Goal: Transaction & Acquisition: Purchase product/service

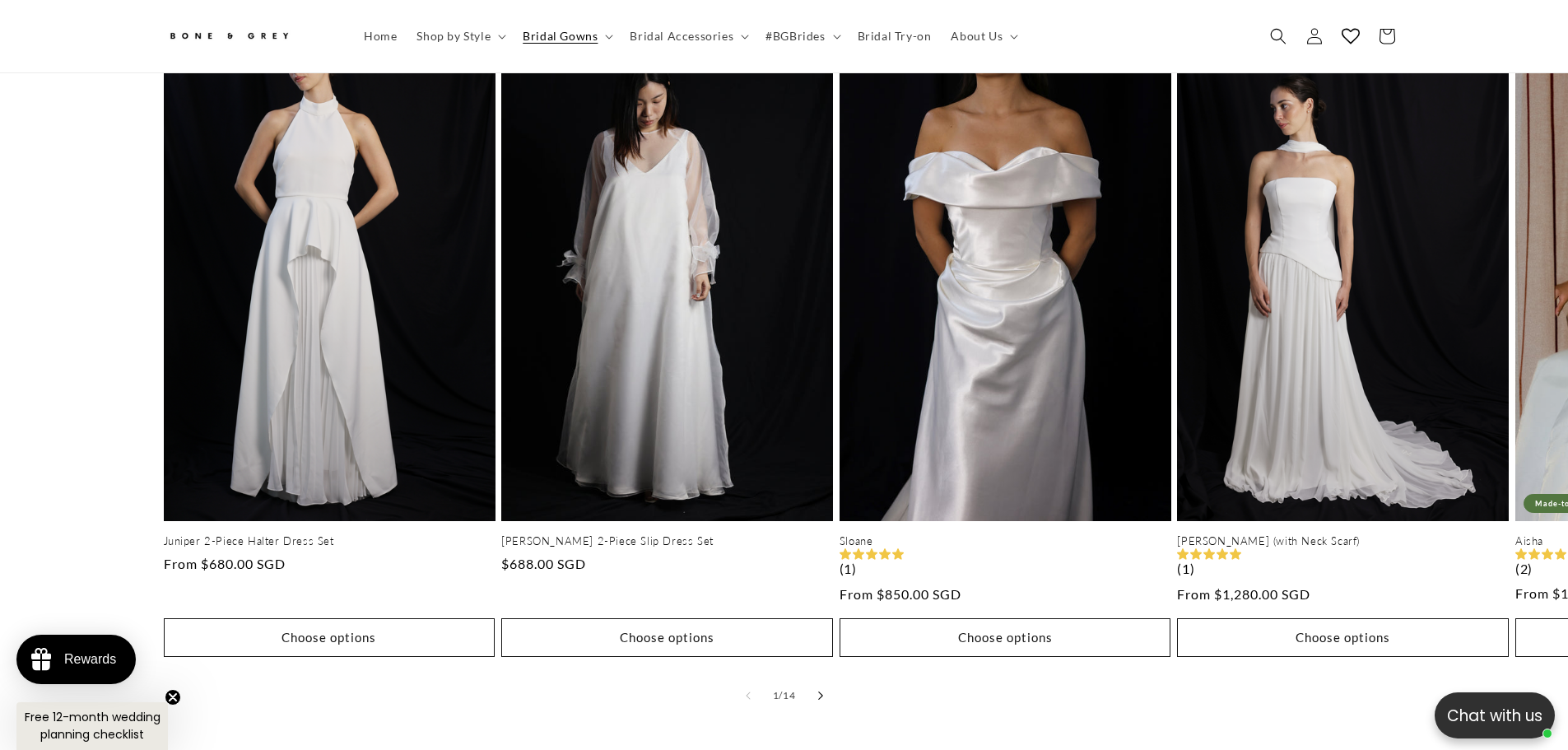
scroll to position [0, 453]
click at [819, 691] on icon "Slide right" at bounding box center [820, 695] width 6 height 9
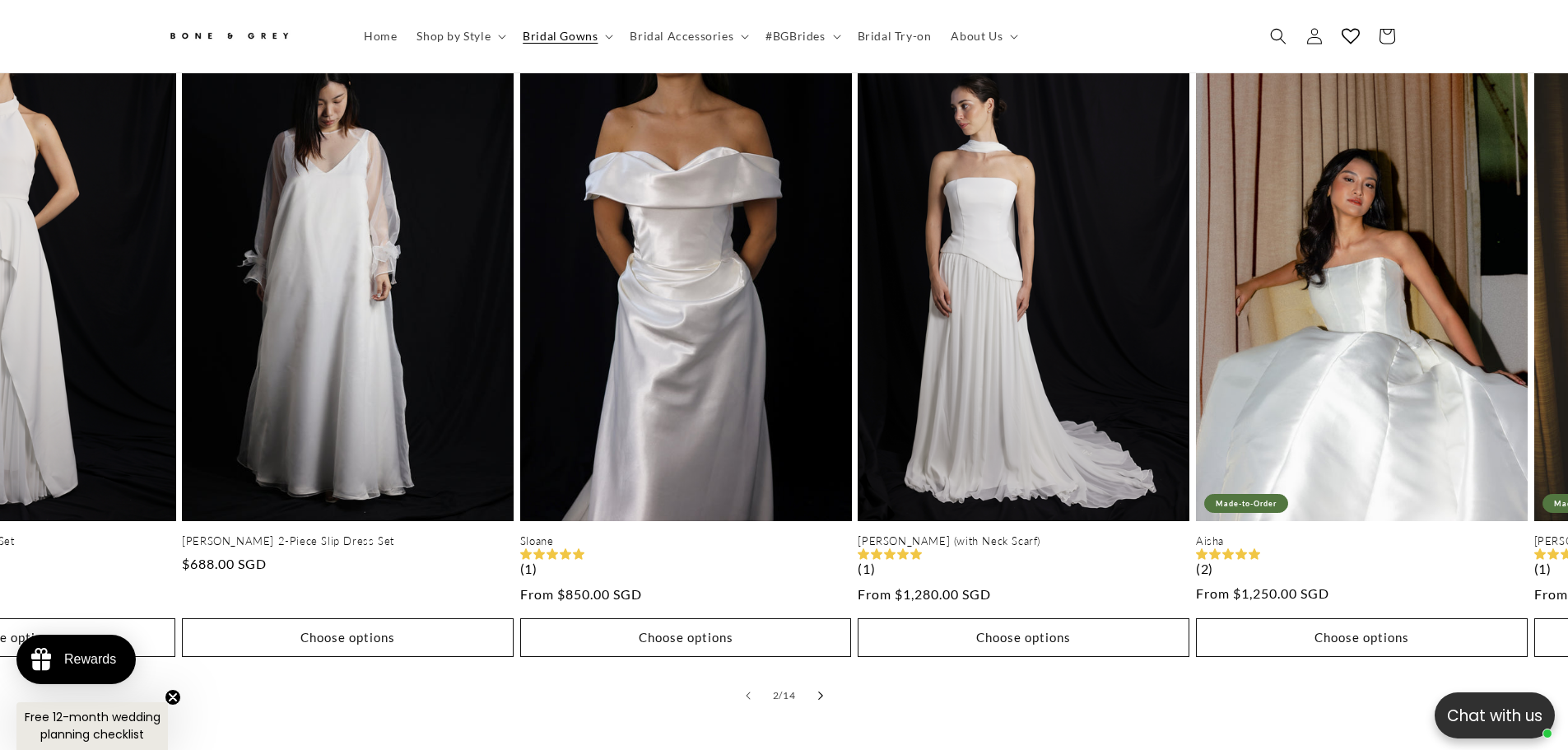
scroll to position [0, 337]
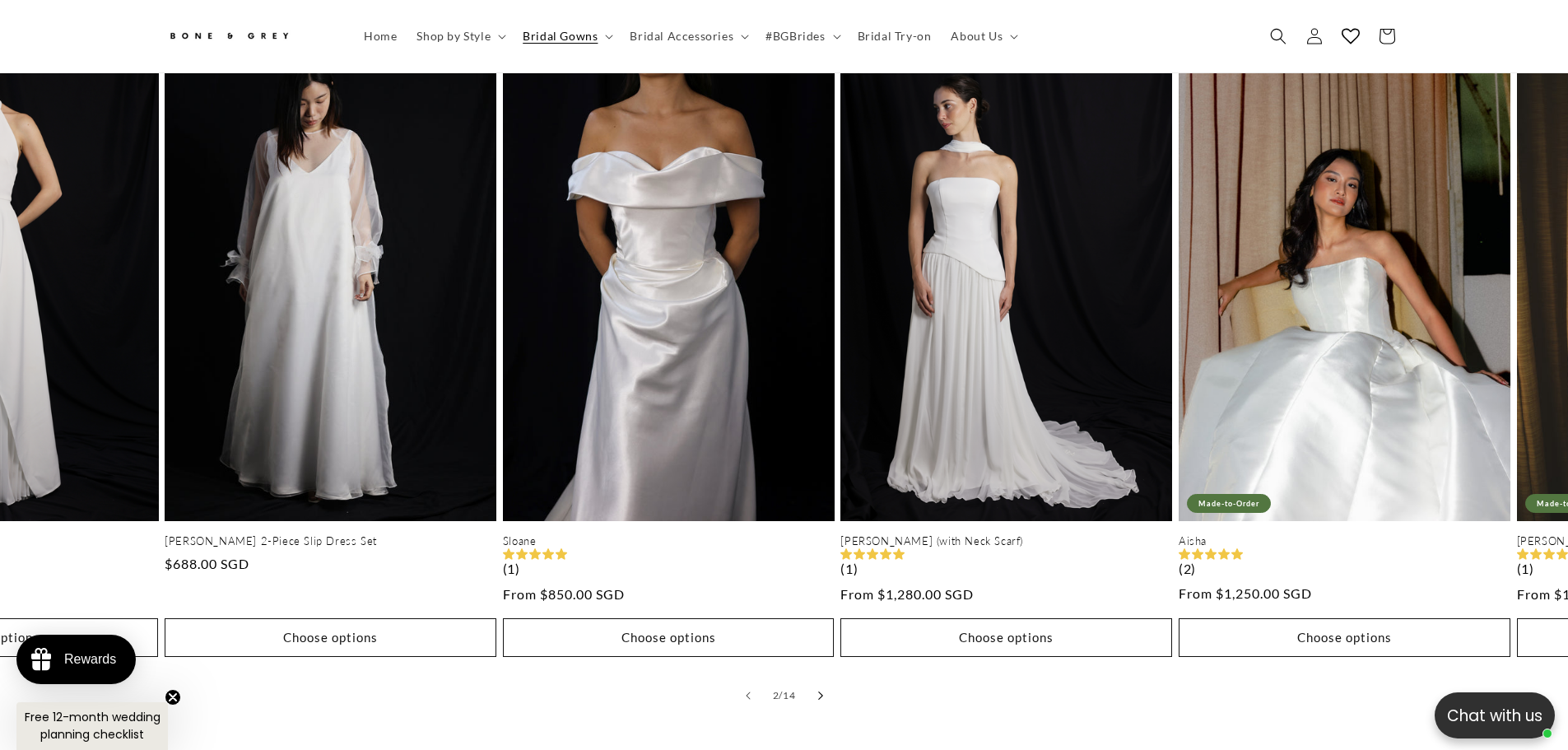
click at [819, 691] on icon "Slide right" at bounding box center [820, 695] width 6 height 9
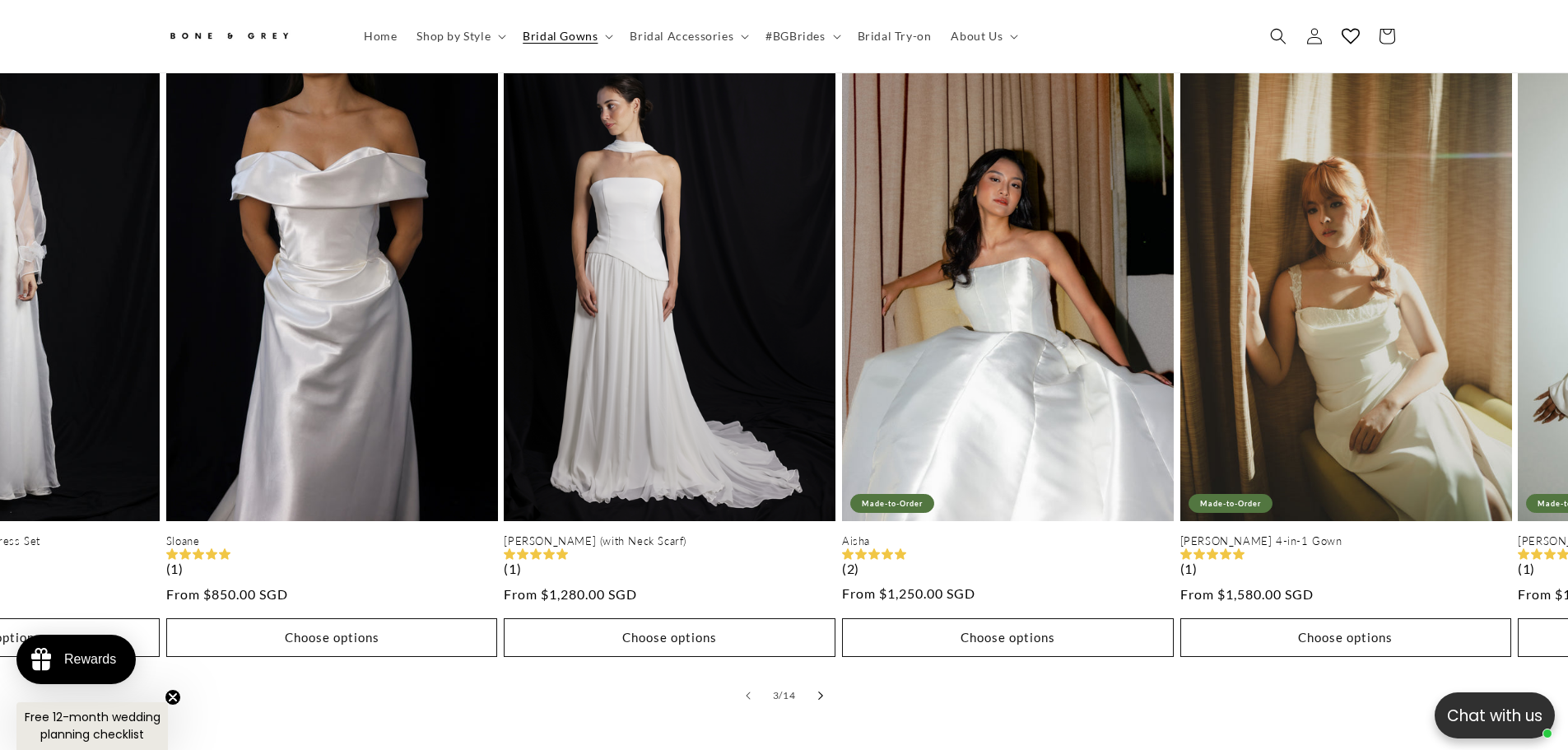
click at [819, 691] on icon "Slide right" at bounding box center [820, 695] width 6 height 9
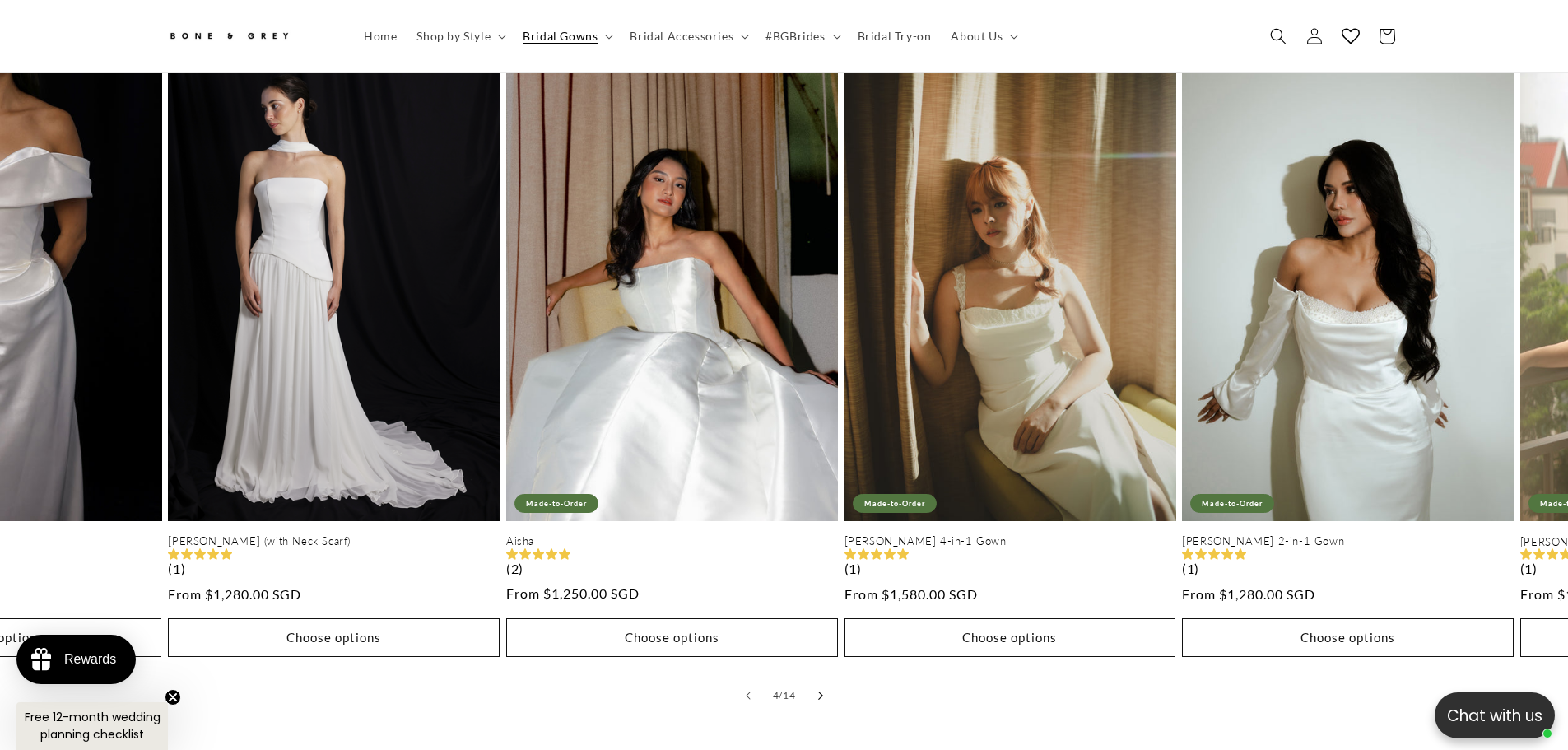
click at [819, 691] on icon "Slide right" at bounding box center [820, 695] width 6 height 9
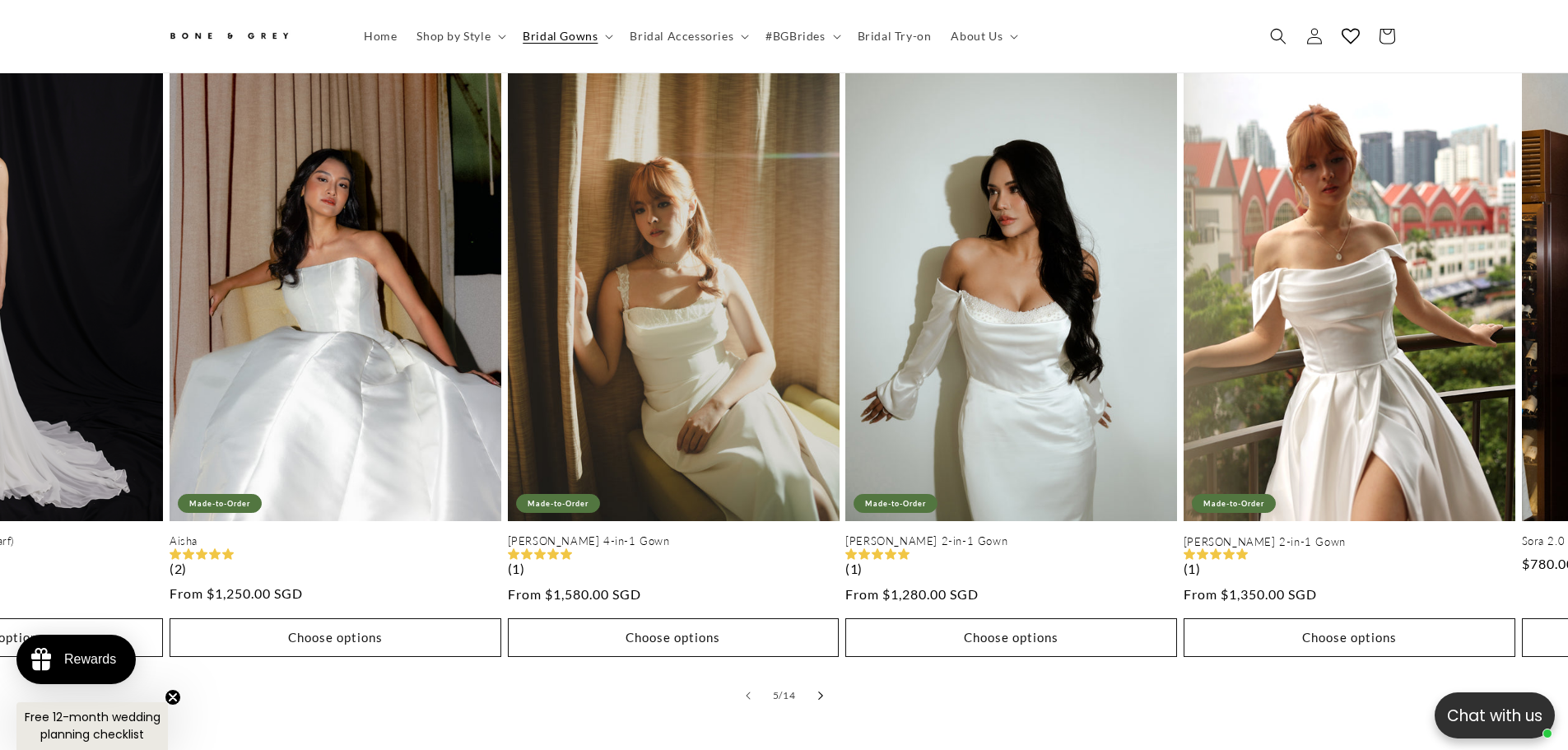
click at [819, 691] on icon "Slide right" at bounding box center [820, 695] width 6 height 9
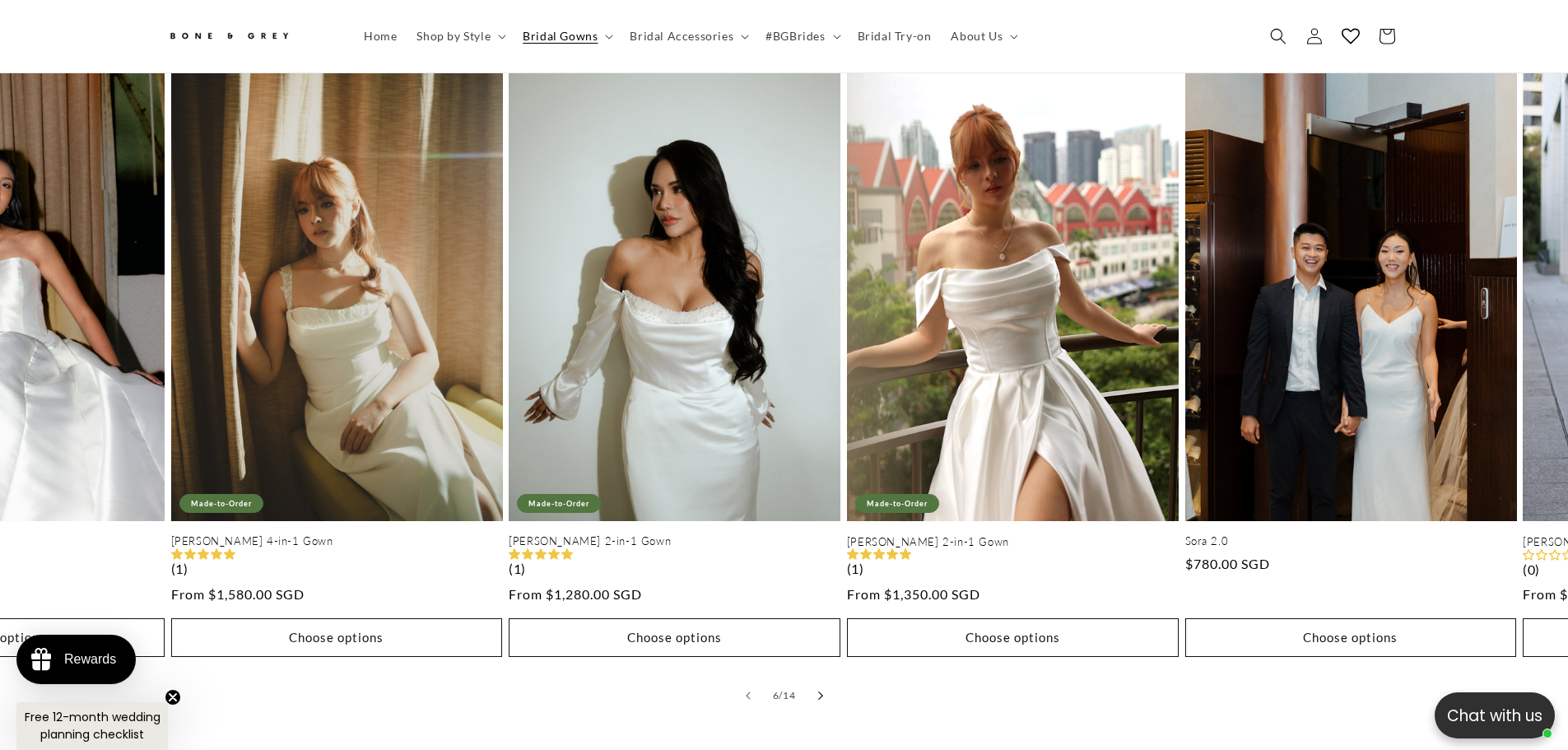
scroll to position [0, 906]
click at [819, 691] on icon "Slide right" at bounding box center [820, 695] width 6 height 9
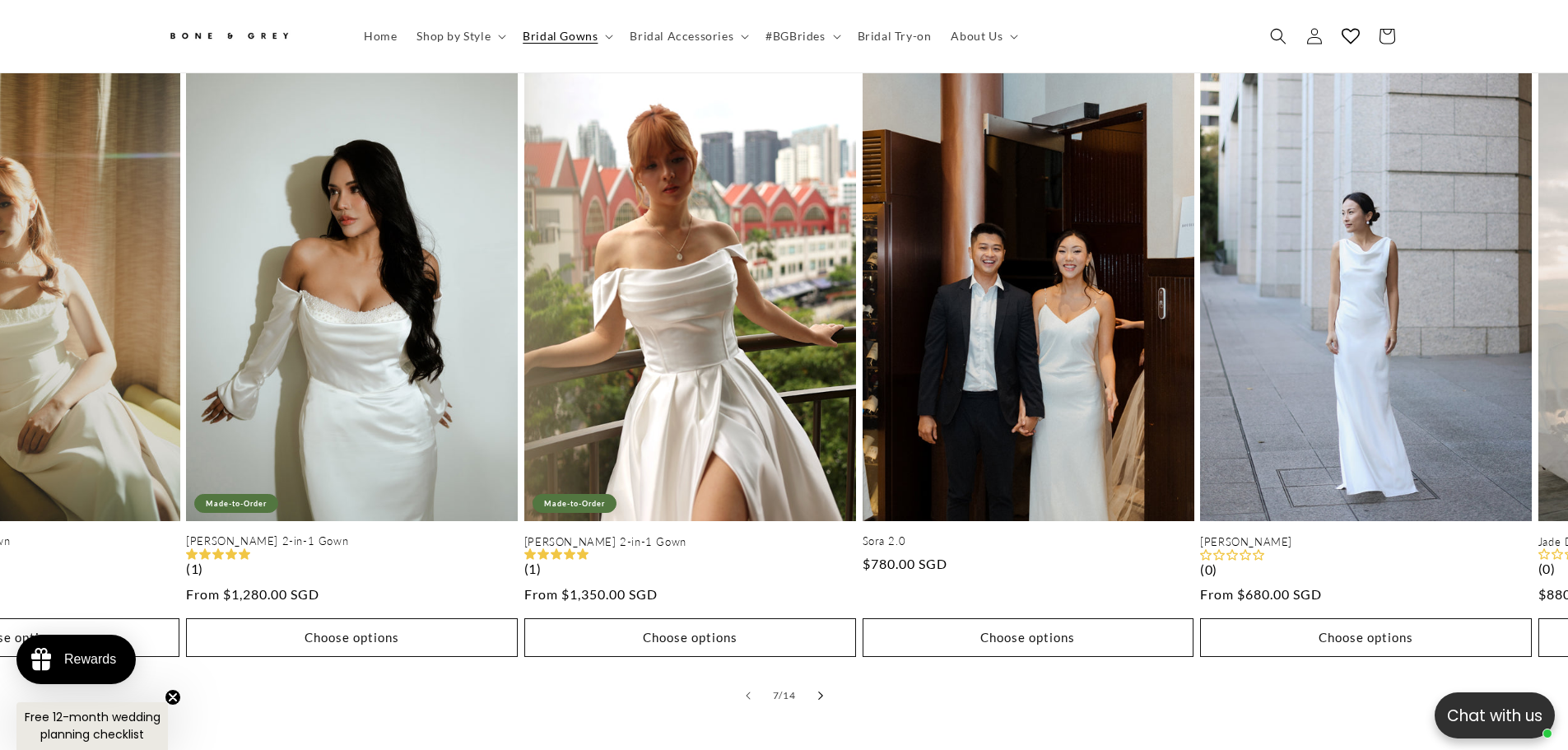
scroll to position [0, 2019]
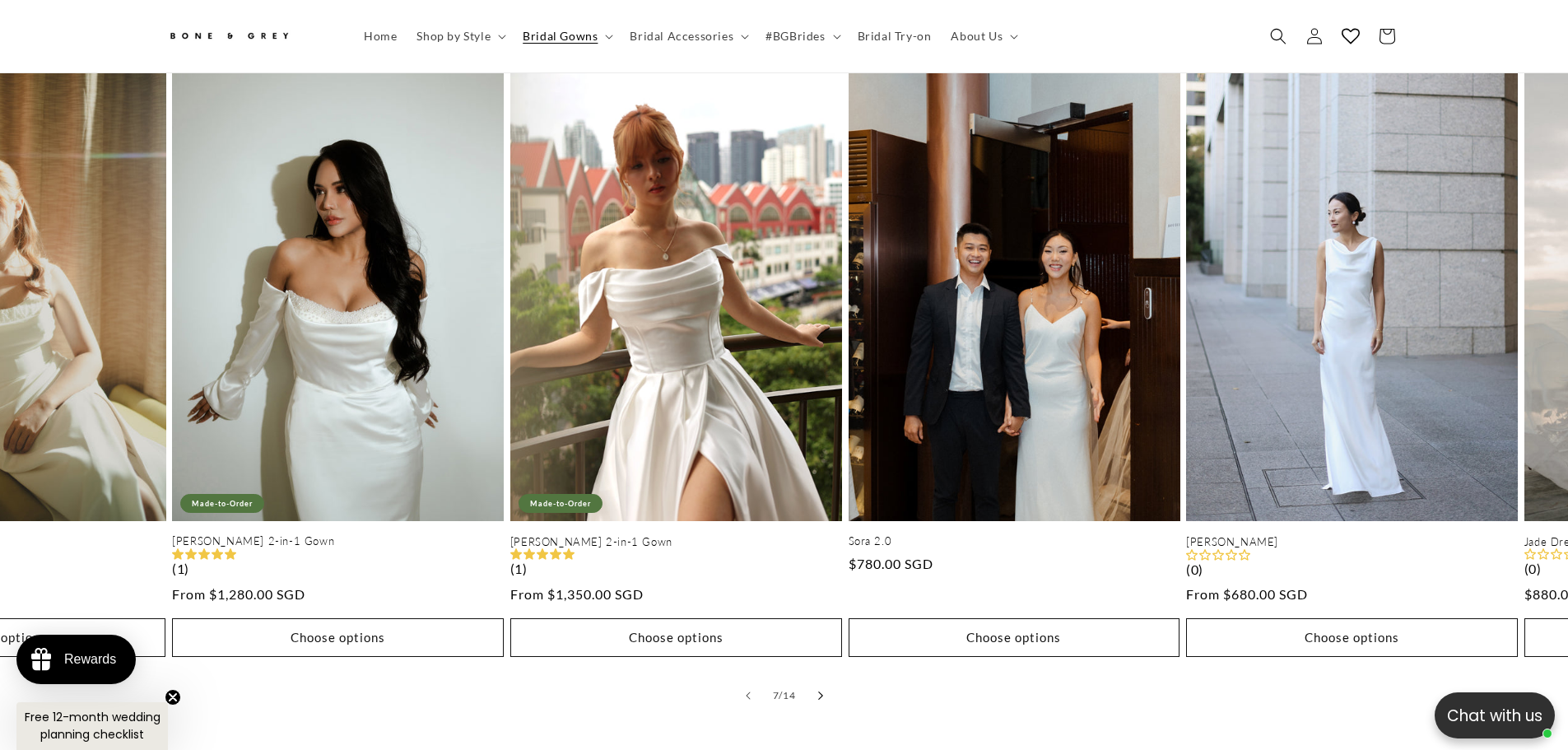
click at [819, 691] on icon "Slide right" at bounding box center [820, 695] width 6 height 9
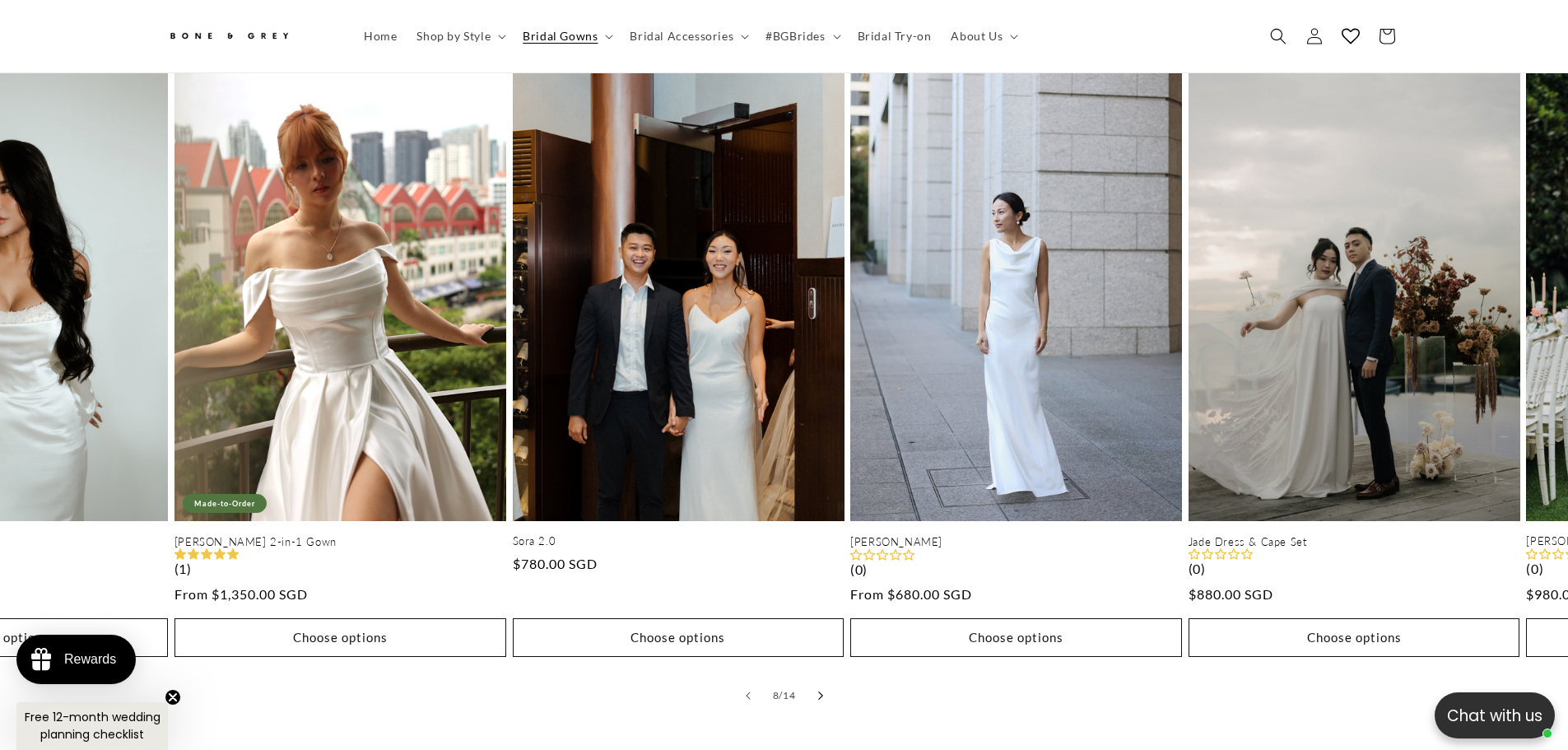
click at [819, 691] on icon "Slide right" at bounding box center [820, 695] width 6 height 9
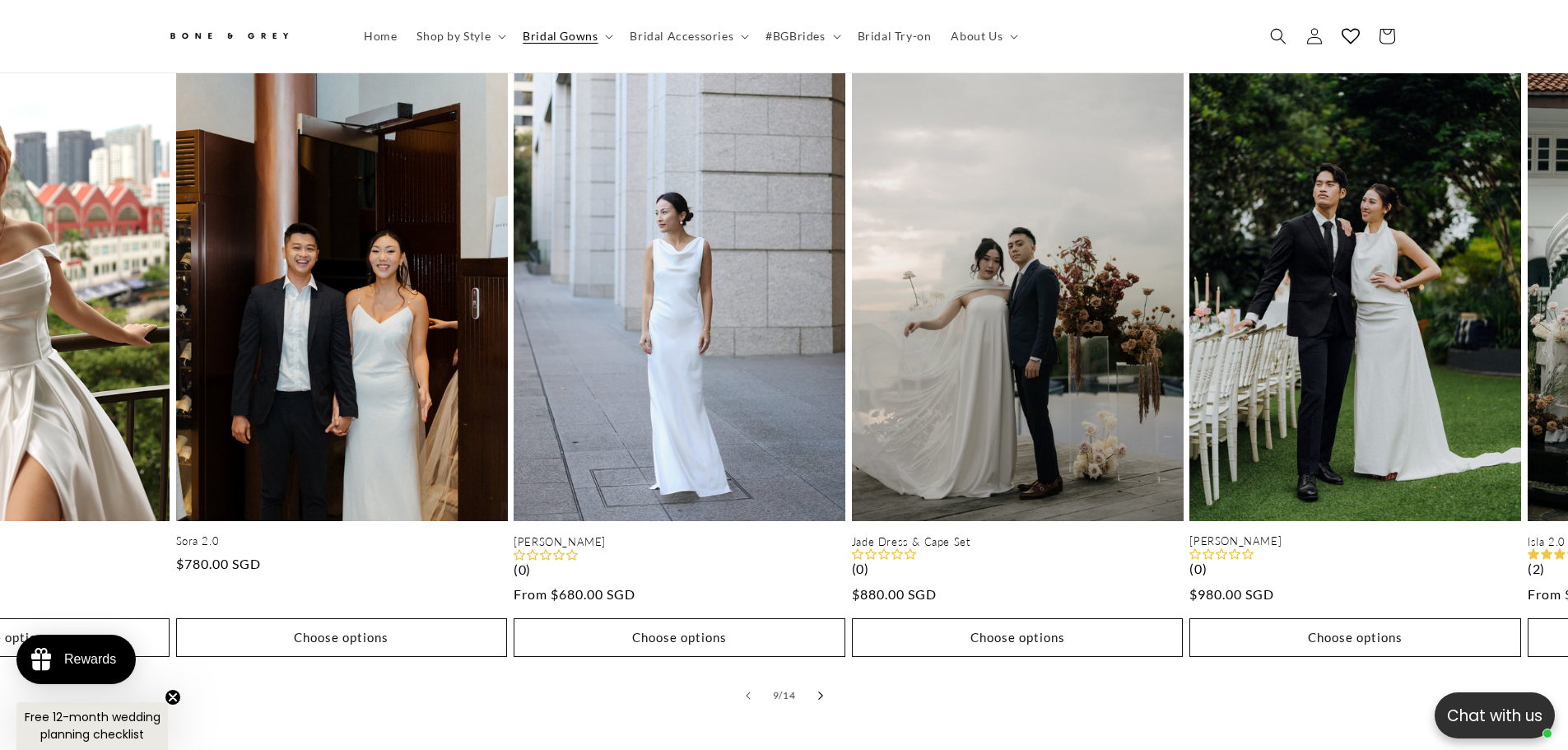
click at [819, 691] on icon "Slide right" at bounding box center [820, 695] width 6 height 9
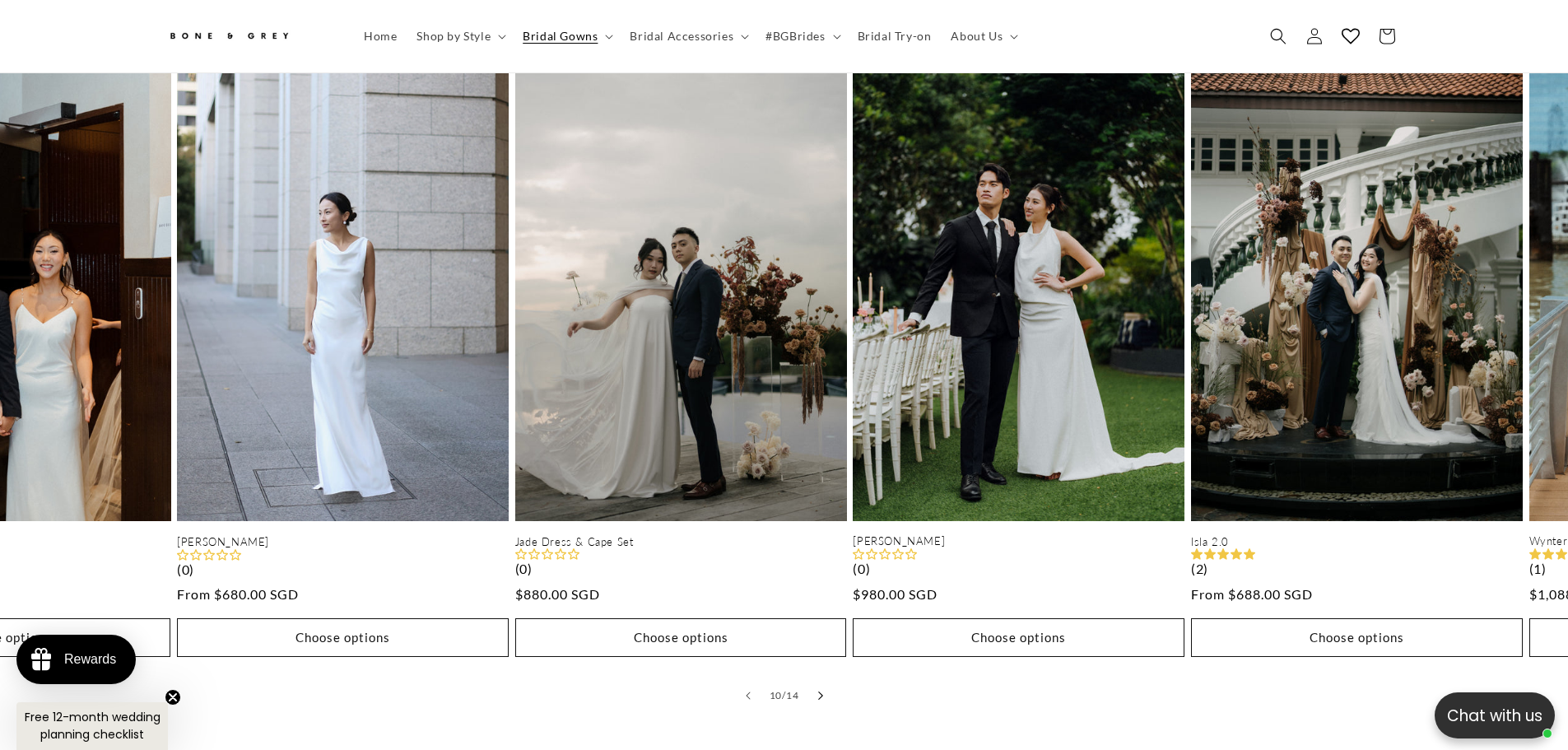
click at [819, 691] on icon "Slide right" at bounding box center [820, 695] width 6 height 9
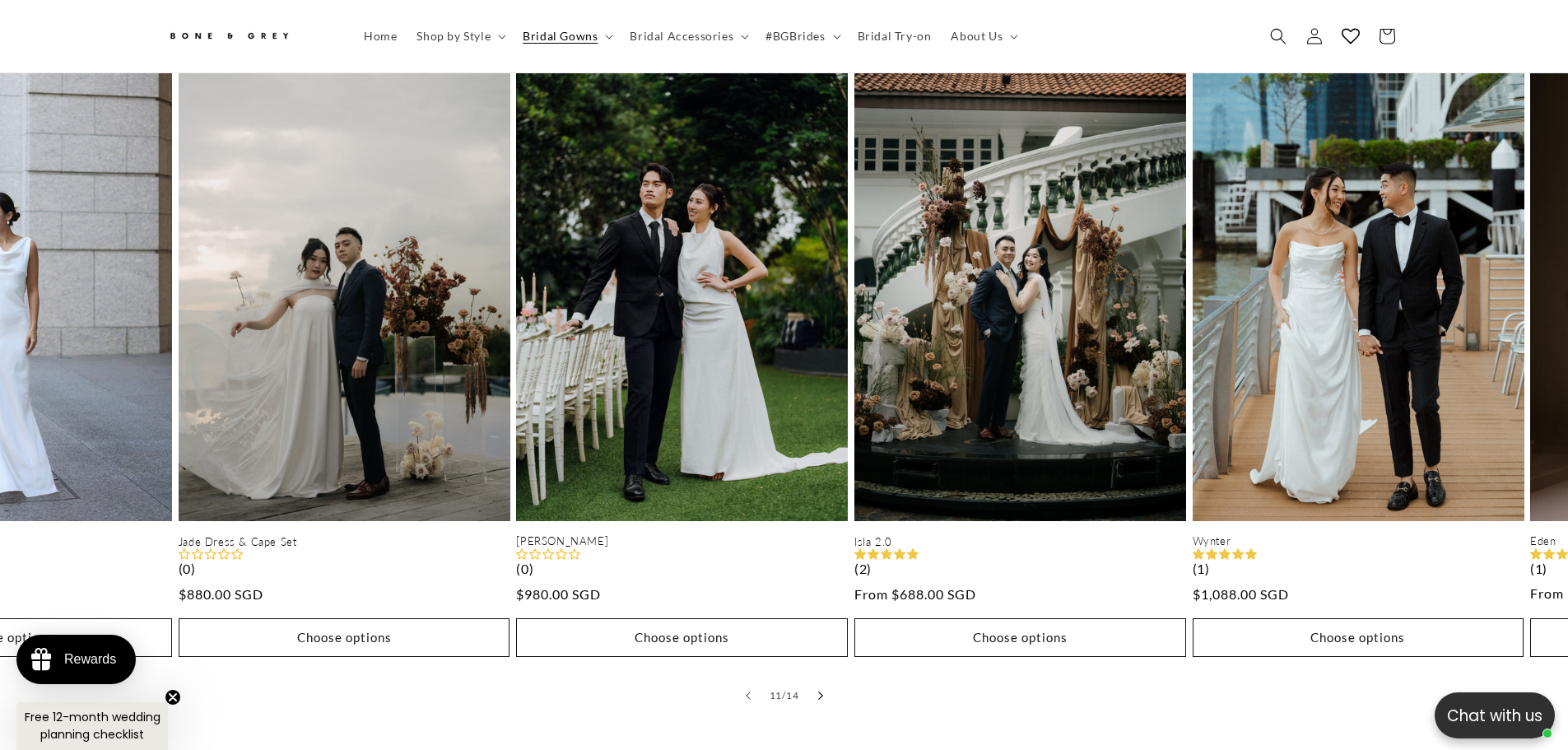
scroll to position [0, 0]
click at [819, 691] on icon "Slide right" at bounding box center [820, 695] width 6 height 9
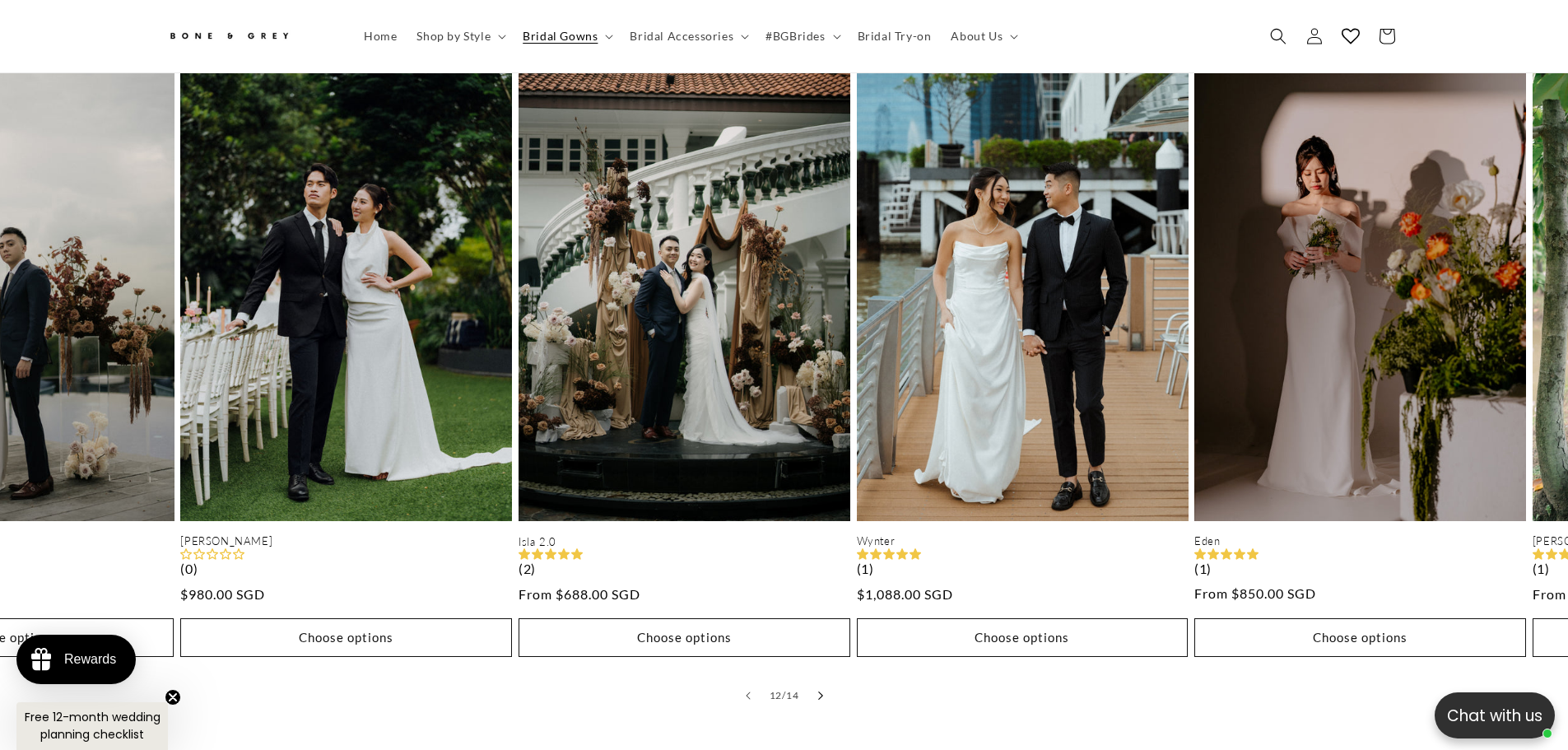
click at [819, 691] on icon "Slide right" at bounding box center [820, 695] width 6 height 9
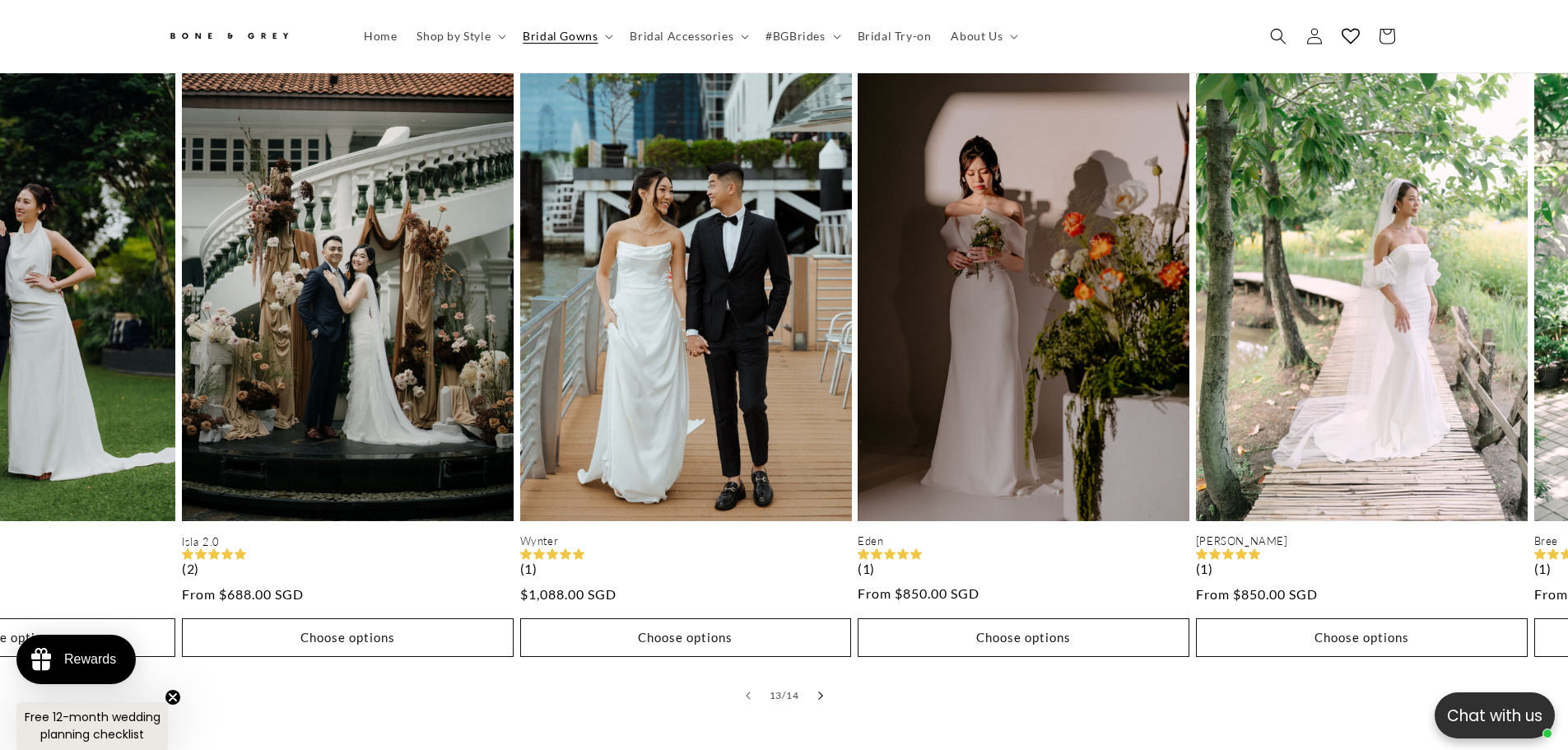
click at [819, 691] on icon "Slide right" at bounding box center [820, 695] width 6 height 9
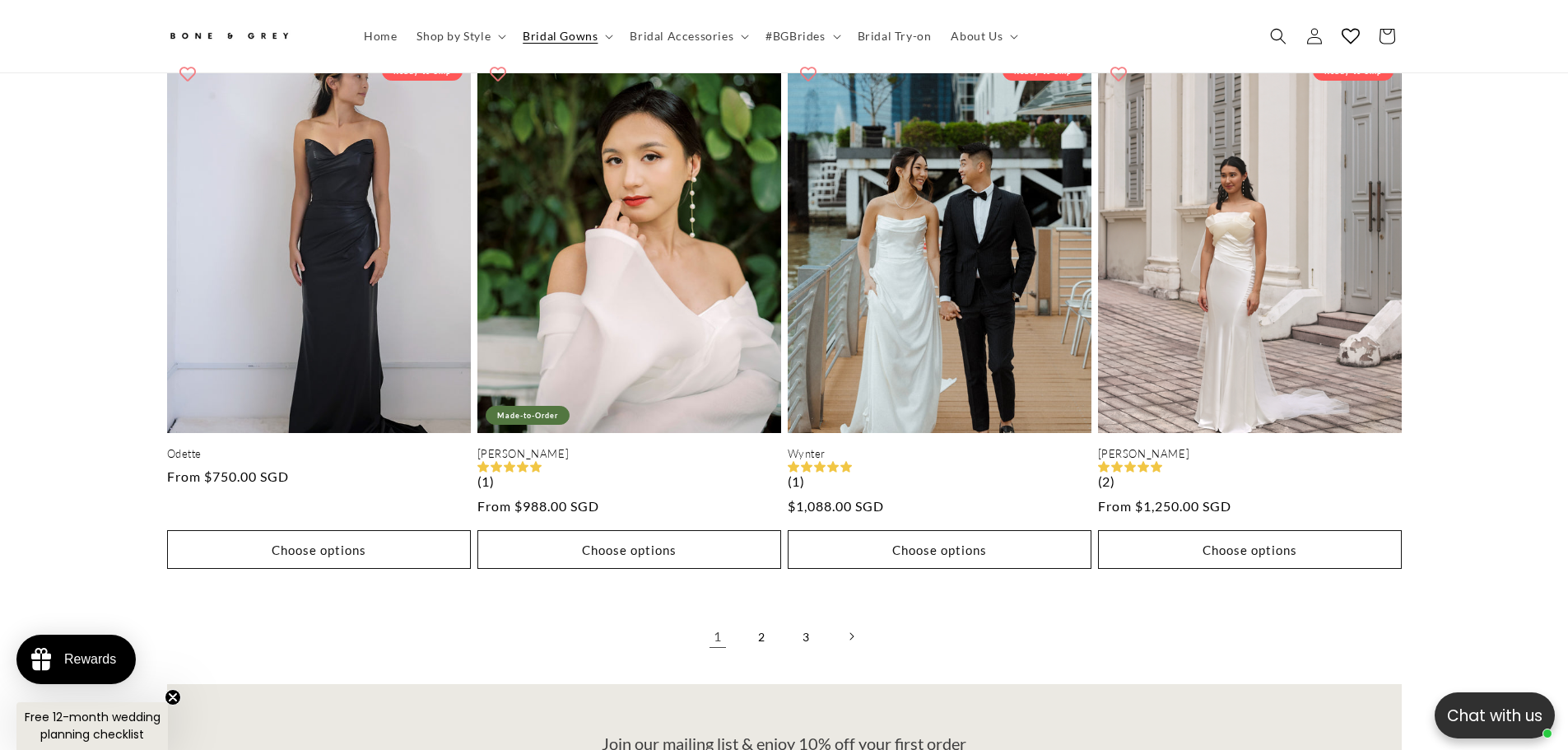
scroll to position [4272, 0]
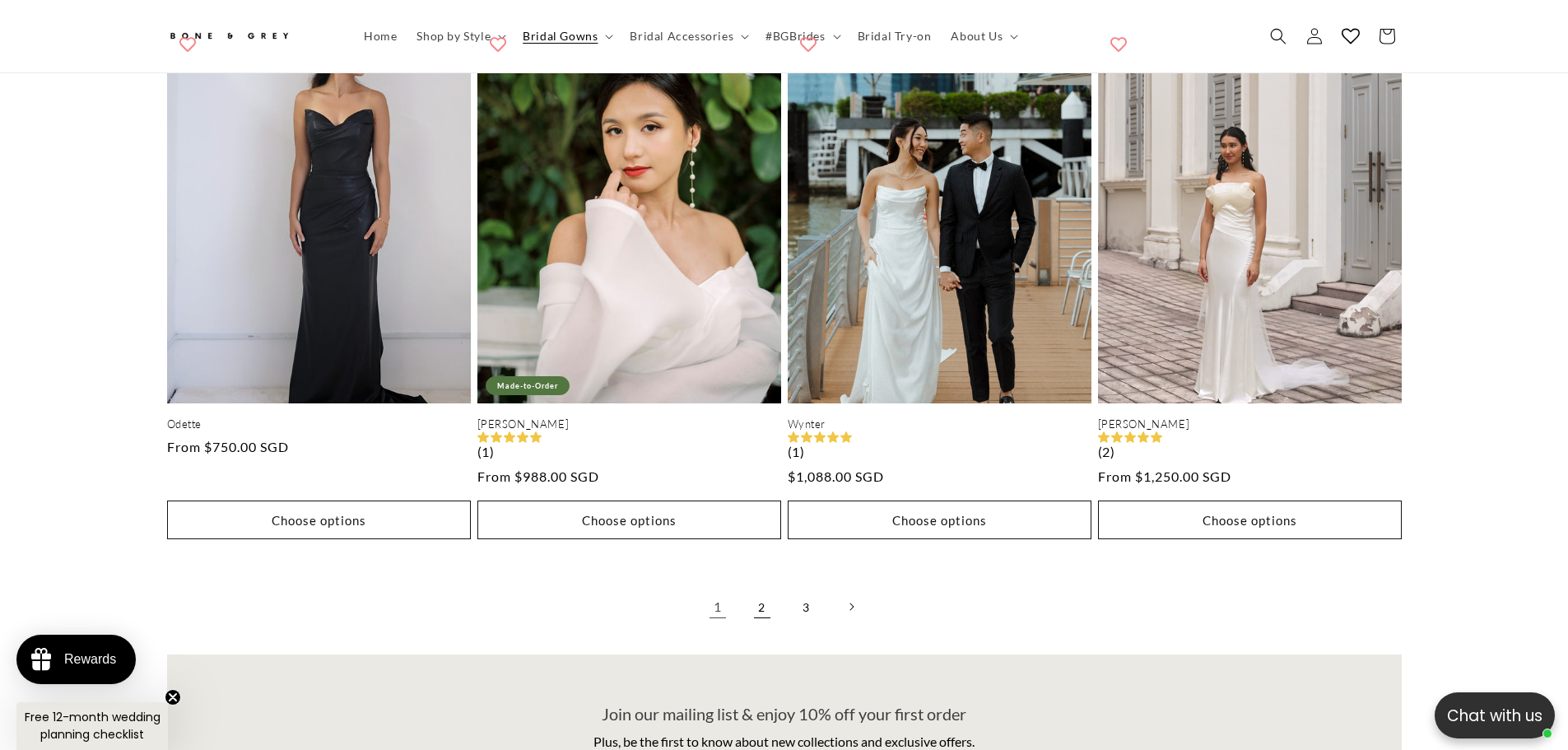
click at [763, 596] on link "2" at bounding box center [761, 607] width 36 height 36
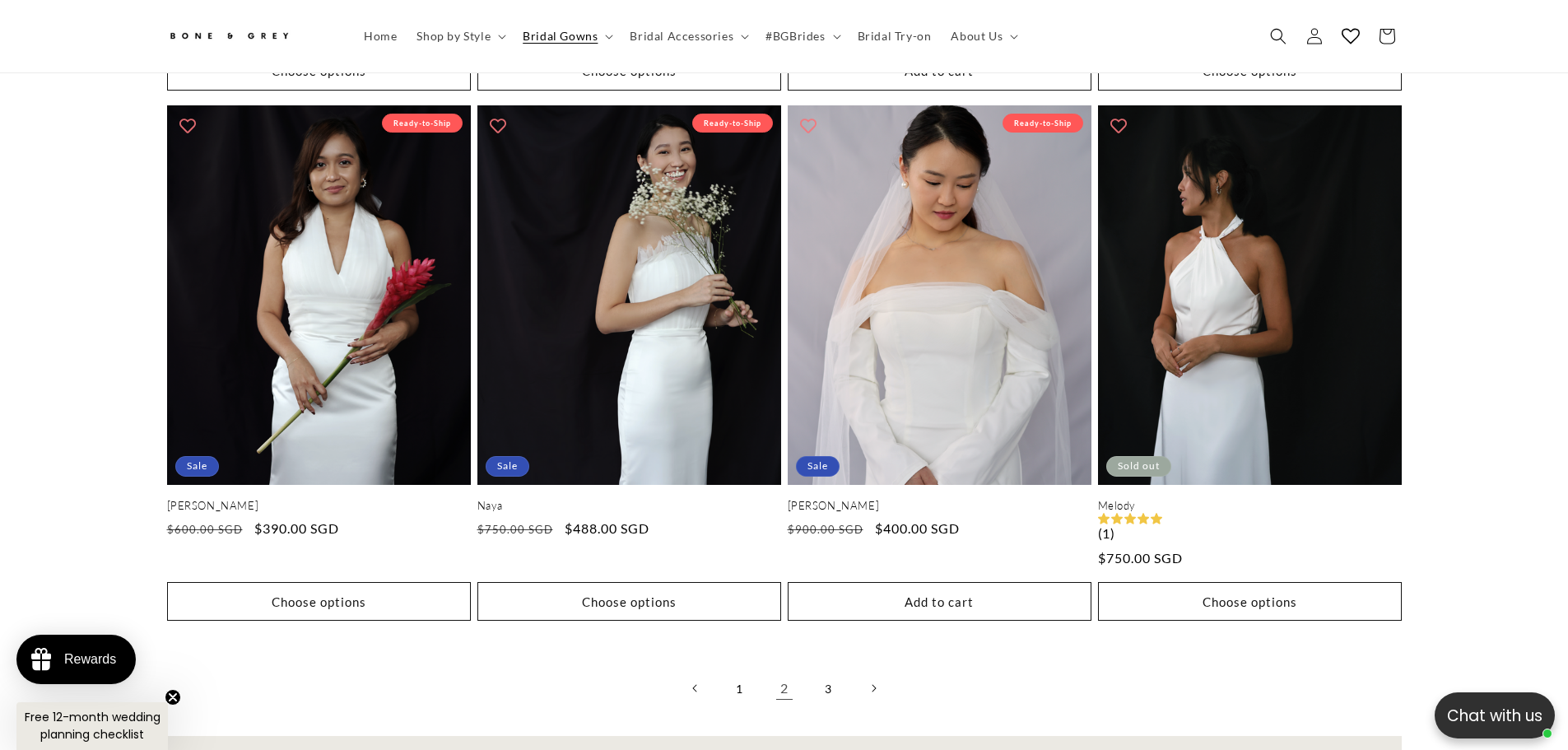
scroll to position [0, 906]
click at [836, 670] on link "3" at bounding box center [828, 687] width 36 height 36
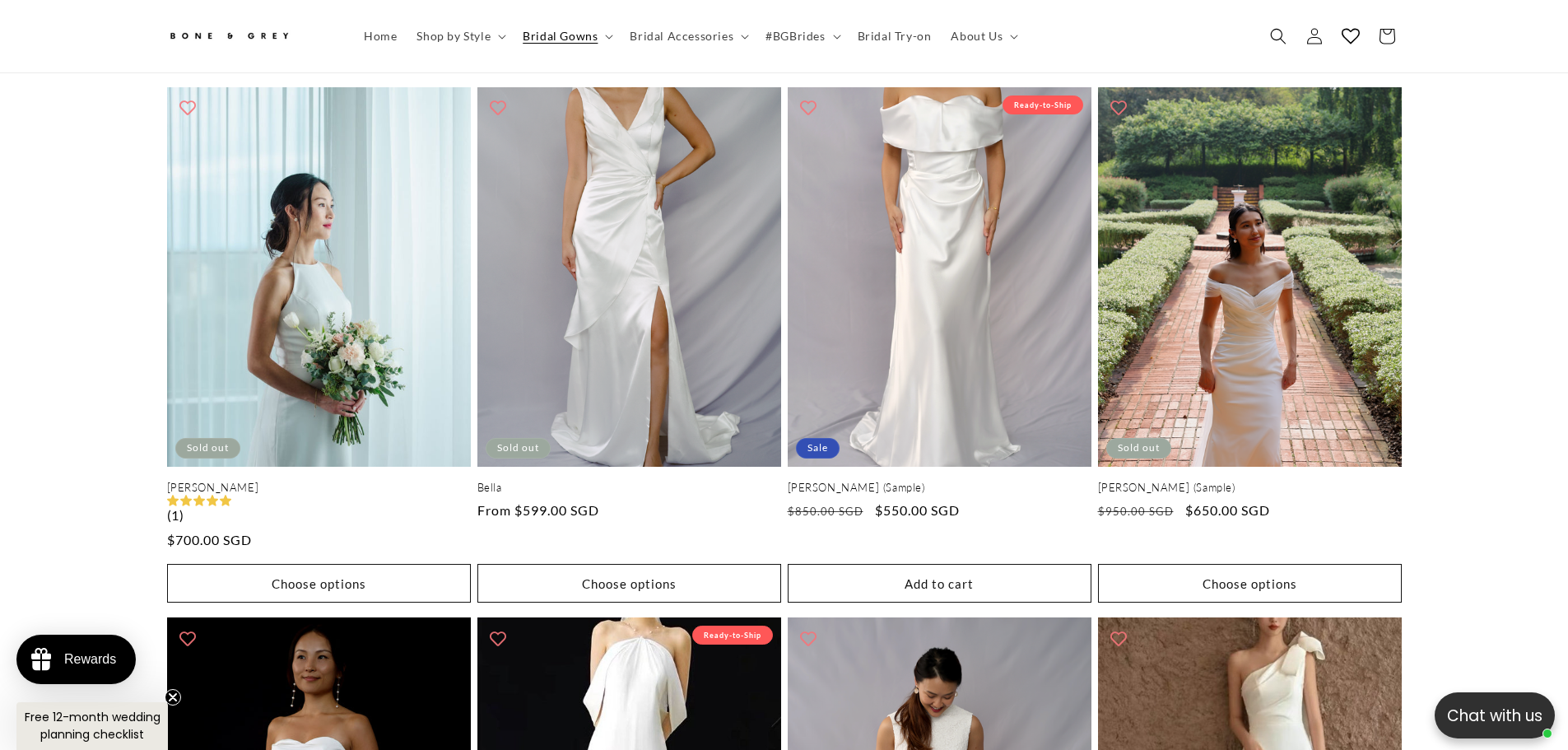
scroll to position [0, 453]
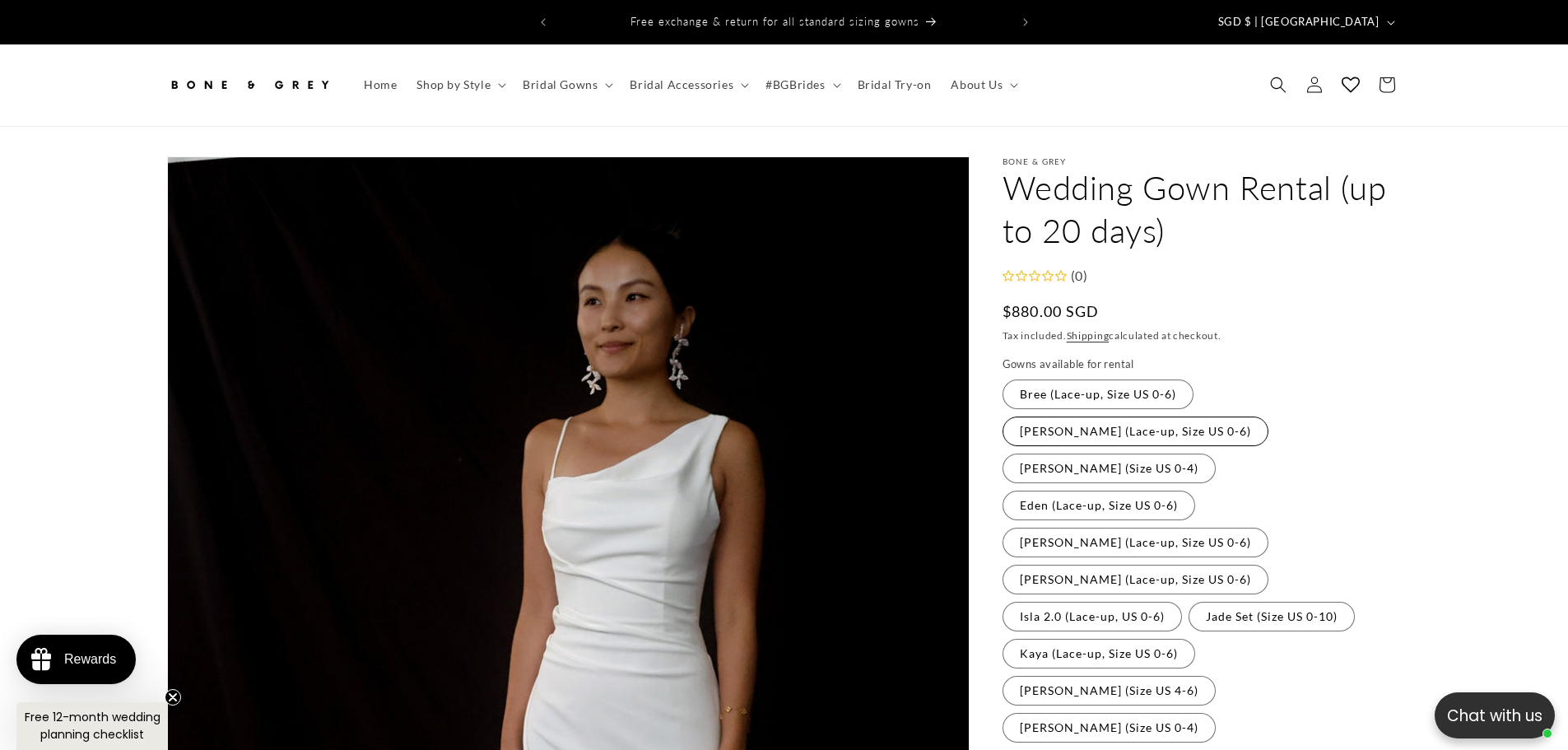
click at [1269, 416] on label "Cora (Lace-up, Size US 0-6) Variant sold out or unavailable" at bounding box center [1135, 431] width 266 height 30
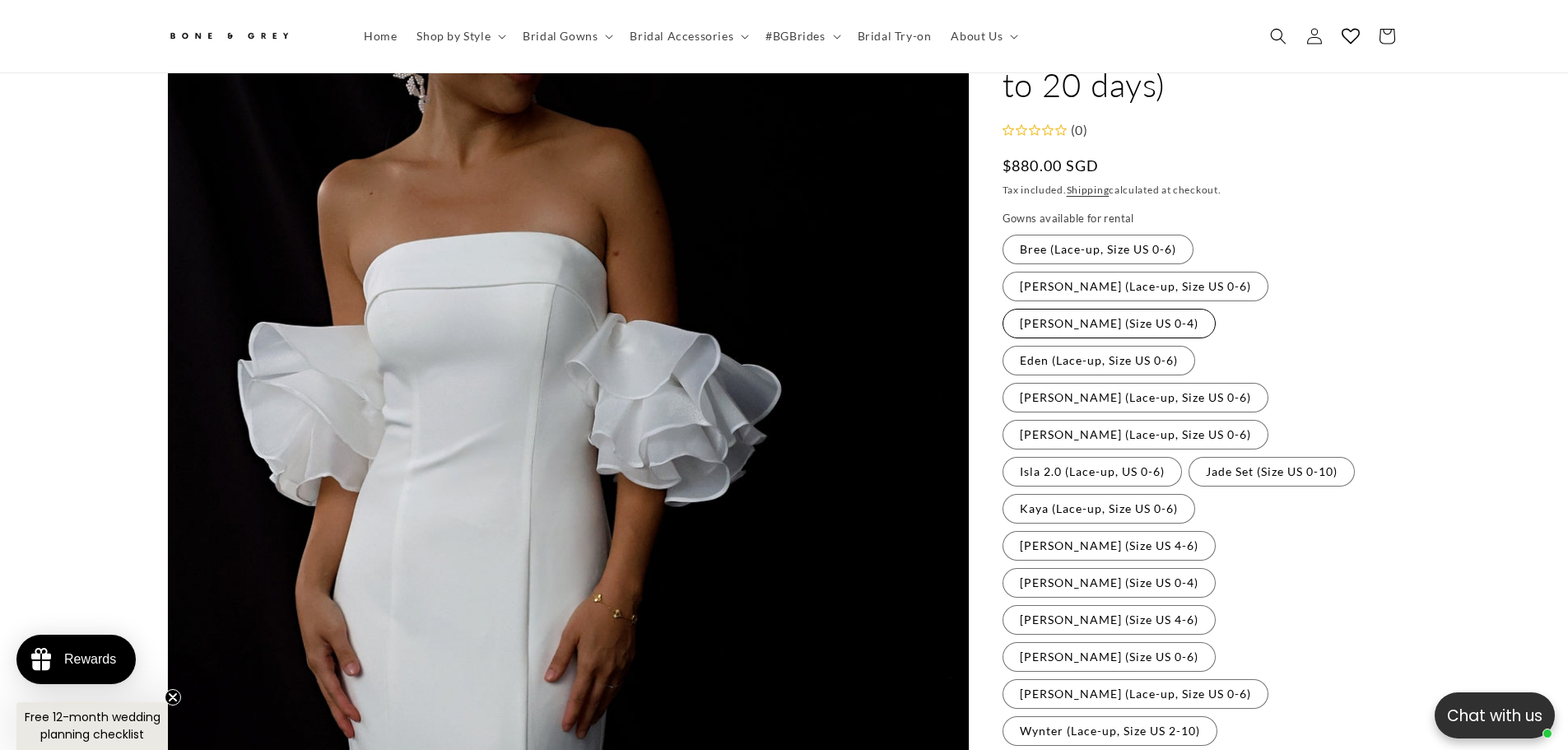
click at [1122, 308] on label "Diana (Size US 0-4) Variant sold out or unavailable" at bounding box center [1109, 323] width 214 height 30
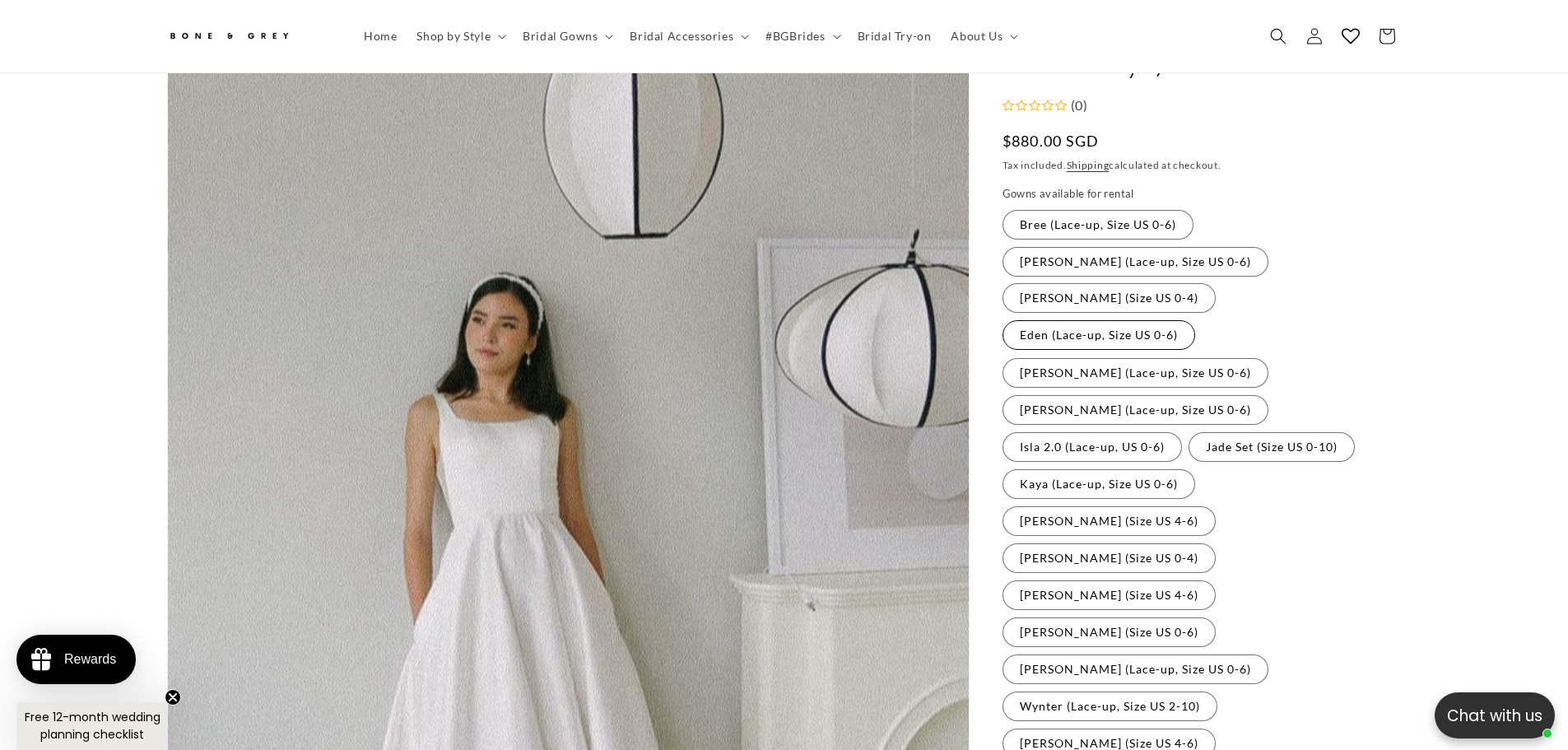
scroll to position [0, 906]
click at [1195, 320] on label "Eden (Lace-up, Size US 0-6) Variant sold out or unavailable" at bounding box center [1098, 335] width 193 height 30
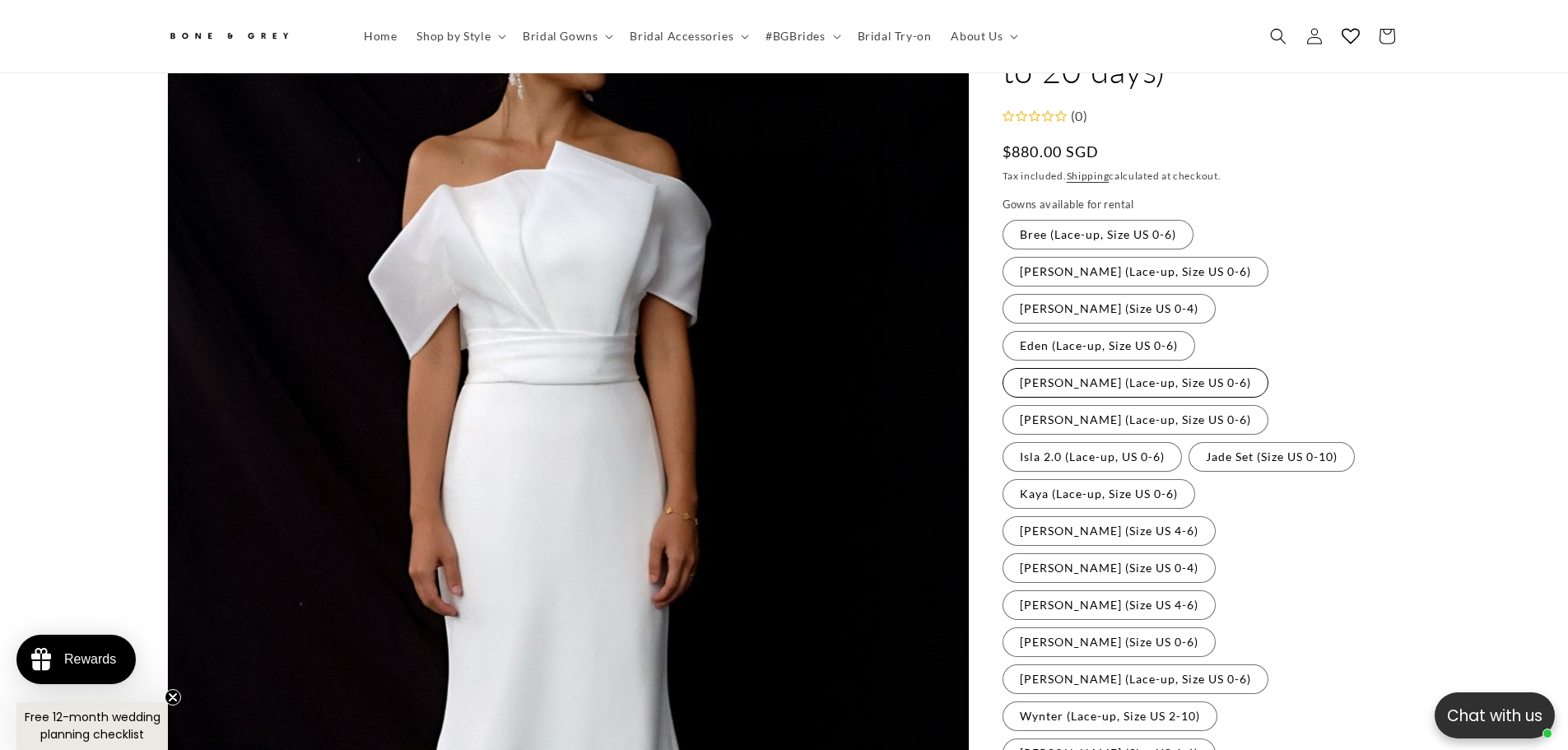
click at [1151, 368] on label "Florence (Lace-up, Size US 0-6) Variant sold out or unavailable" at bounding box center [1135, 383] width 266 height 30
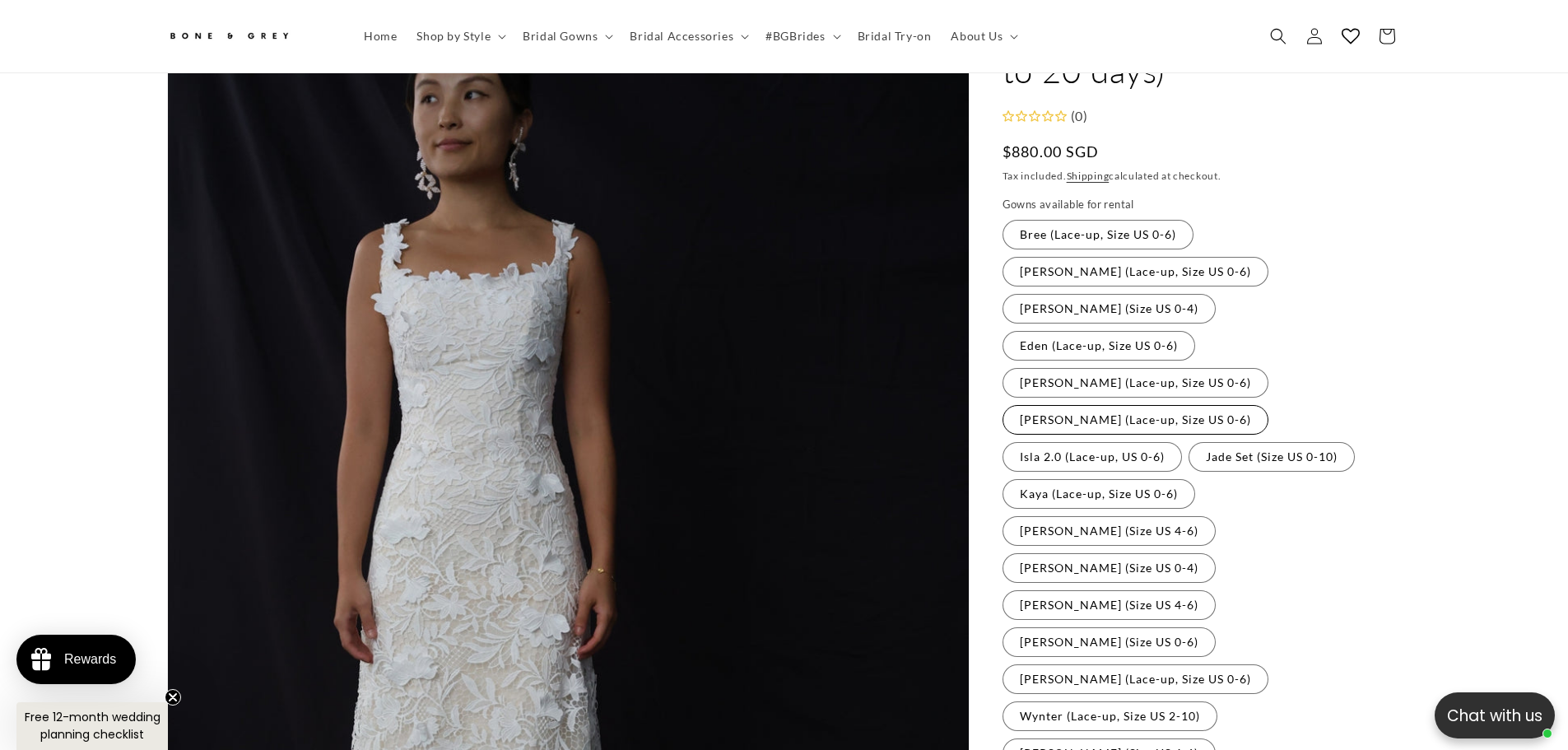
click at [1135, 405] on label "Hazel (Lace-up, Size US 0-6) Variant sold out or unavailable" at bounding box center [1135, 420] width 266 height 30
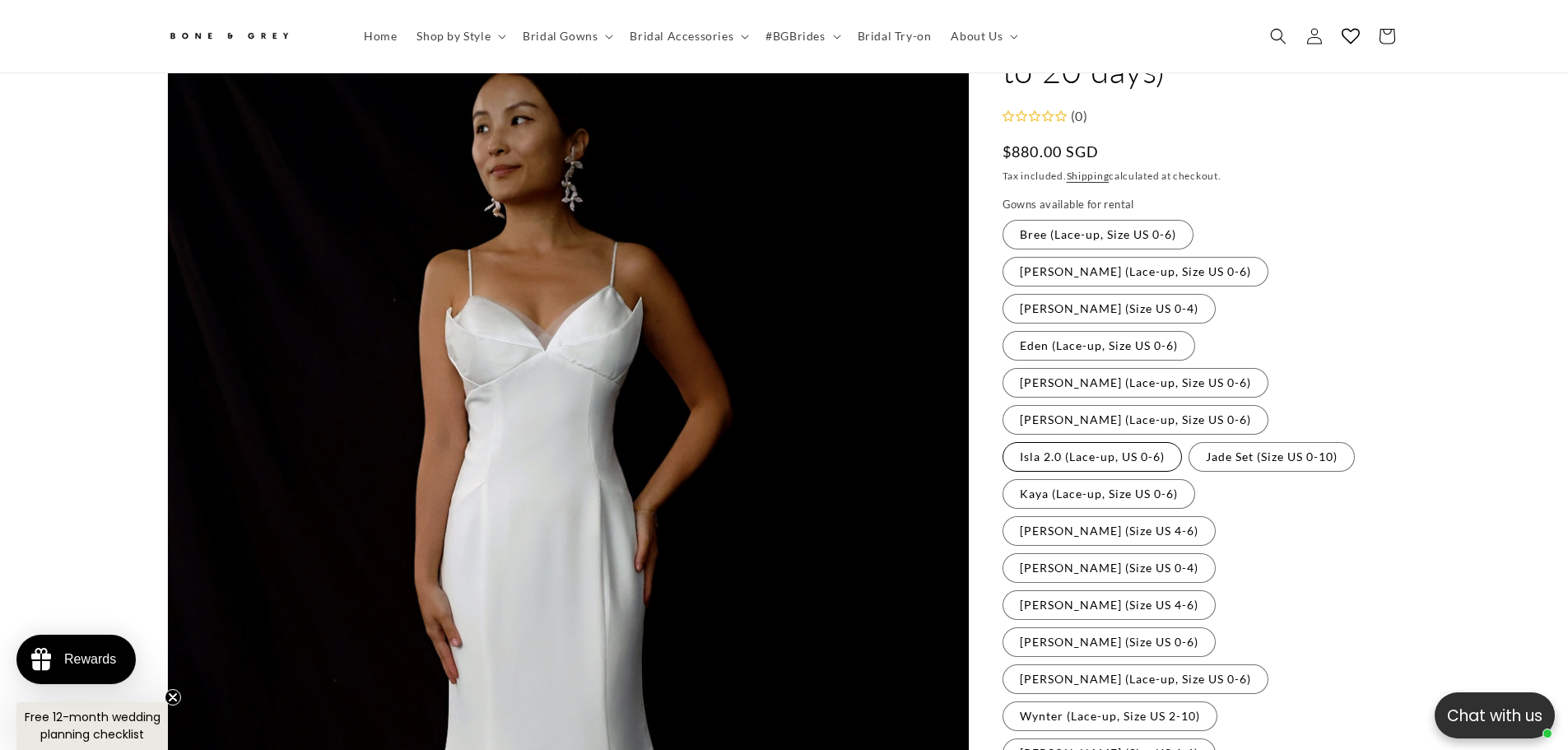
click at [1182, 442] on label "Isla 2.0 (Lace-up, US 0-6) Variant sold out or unavailable" at bounding box center [1092, 457] width 179 height 30
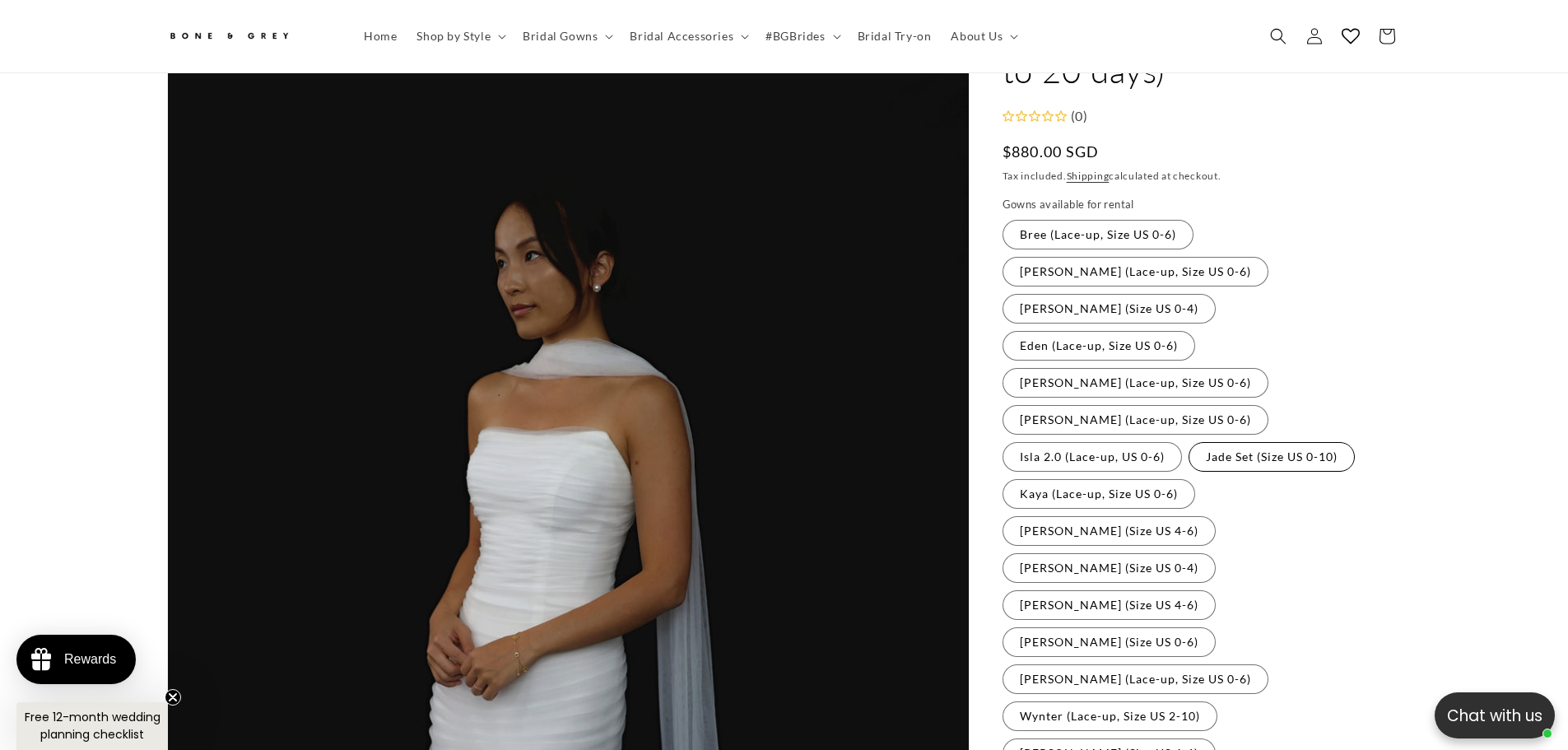
click at [1189, 442] on label "Jade Set (Size US 0-10) Variant sold out or unavailable" at bounding box center [1271, 457] width 166 height 30
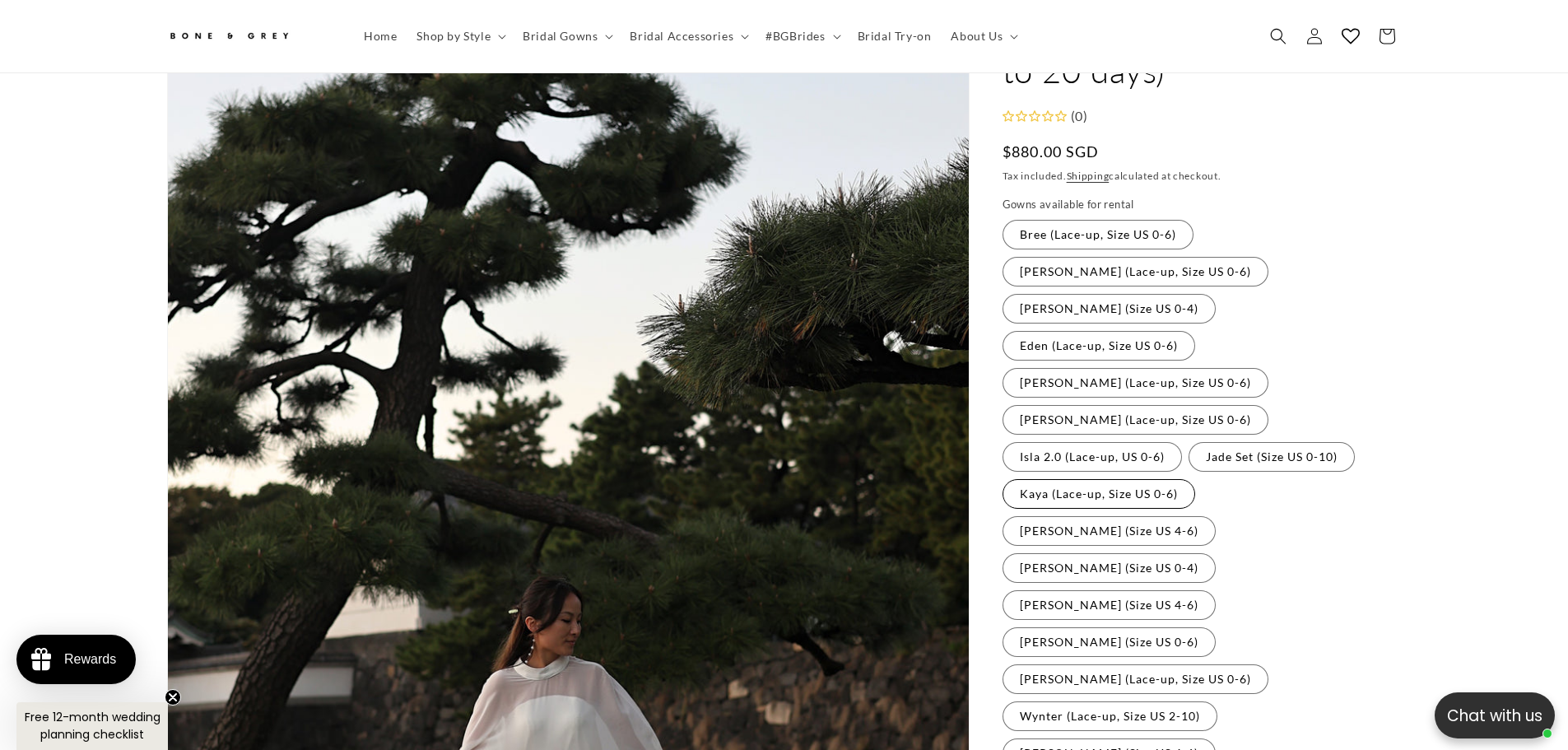
click at [1195, 479] on label "Kaya (Lace-up, Size US 0-6) Variant sold out or unavailable" at bounding box center [1098, 494] width 193 height 30
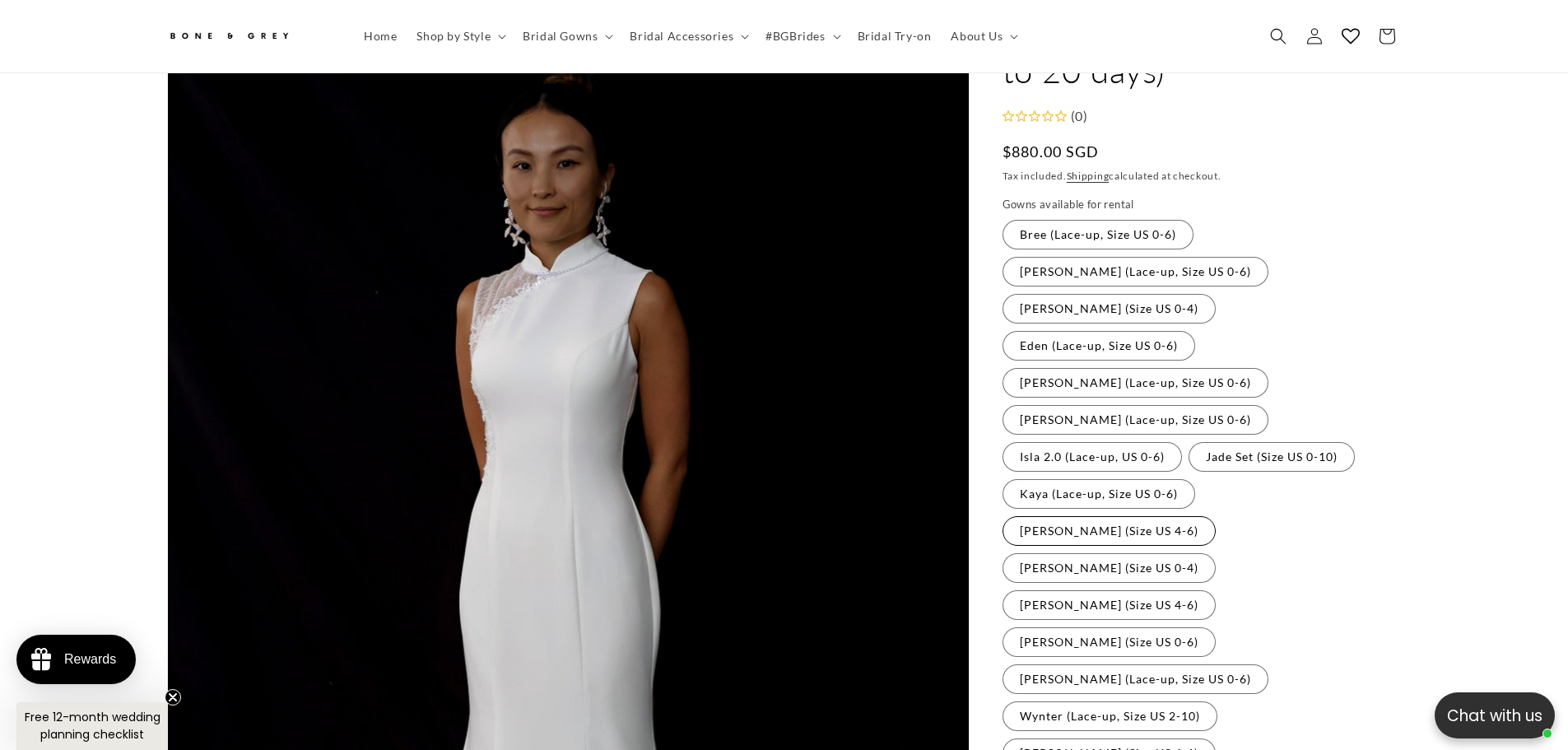
click at [1136, 516] on label "Michelle (Size US 4-6) Variant sold out or unavailable" at bounding box center [1109, 531] width 214 height 30
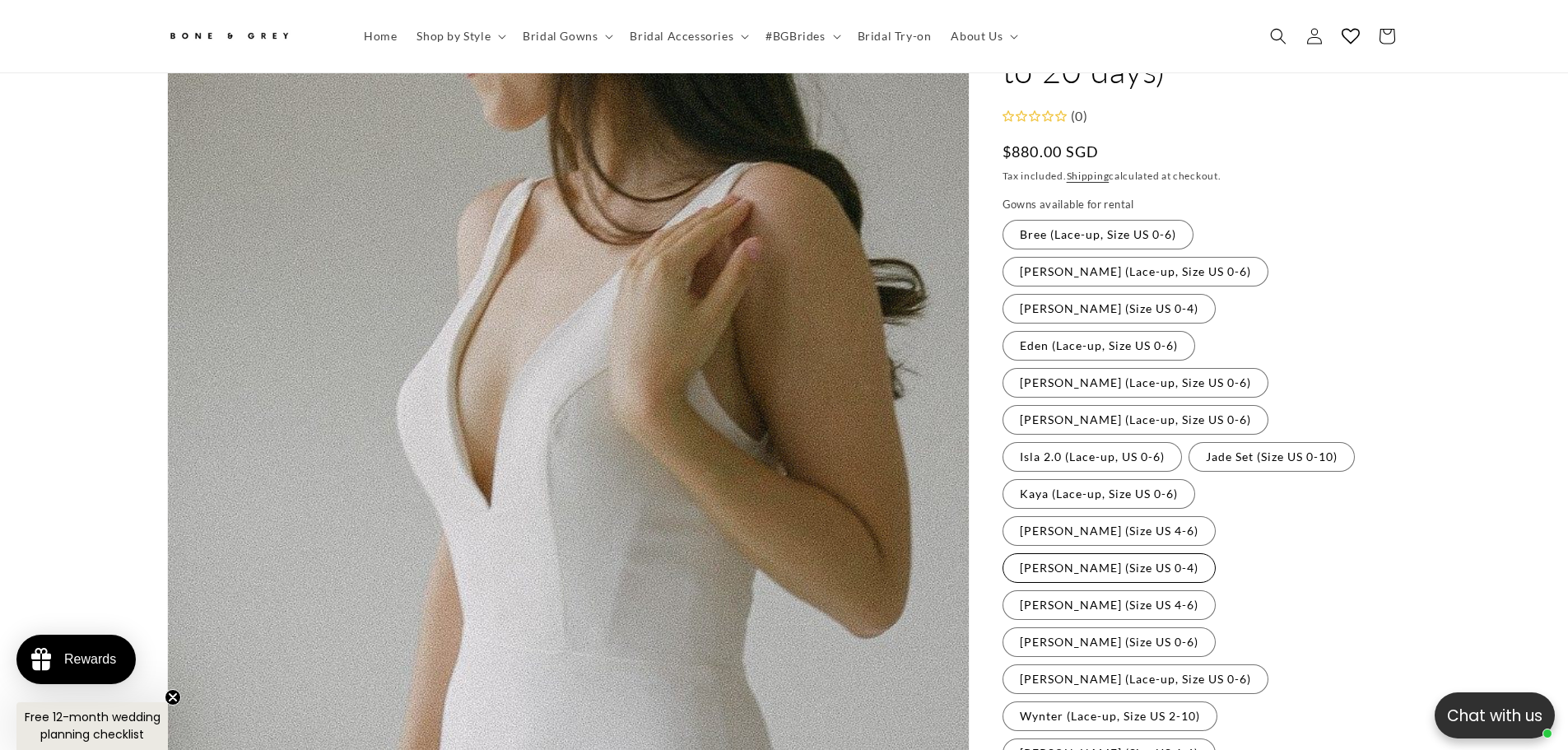
click at [1216, 553] on label "Olivia (Size US 0-4) Variant sold out or unavailable" at bounding box center [1109, 568] width 214 height 30
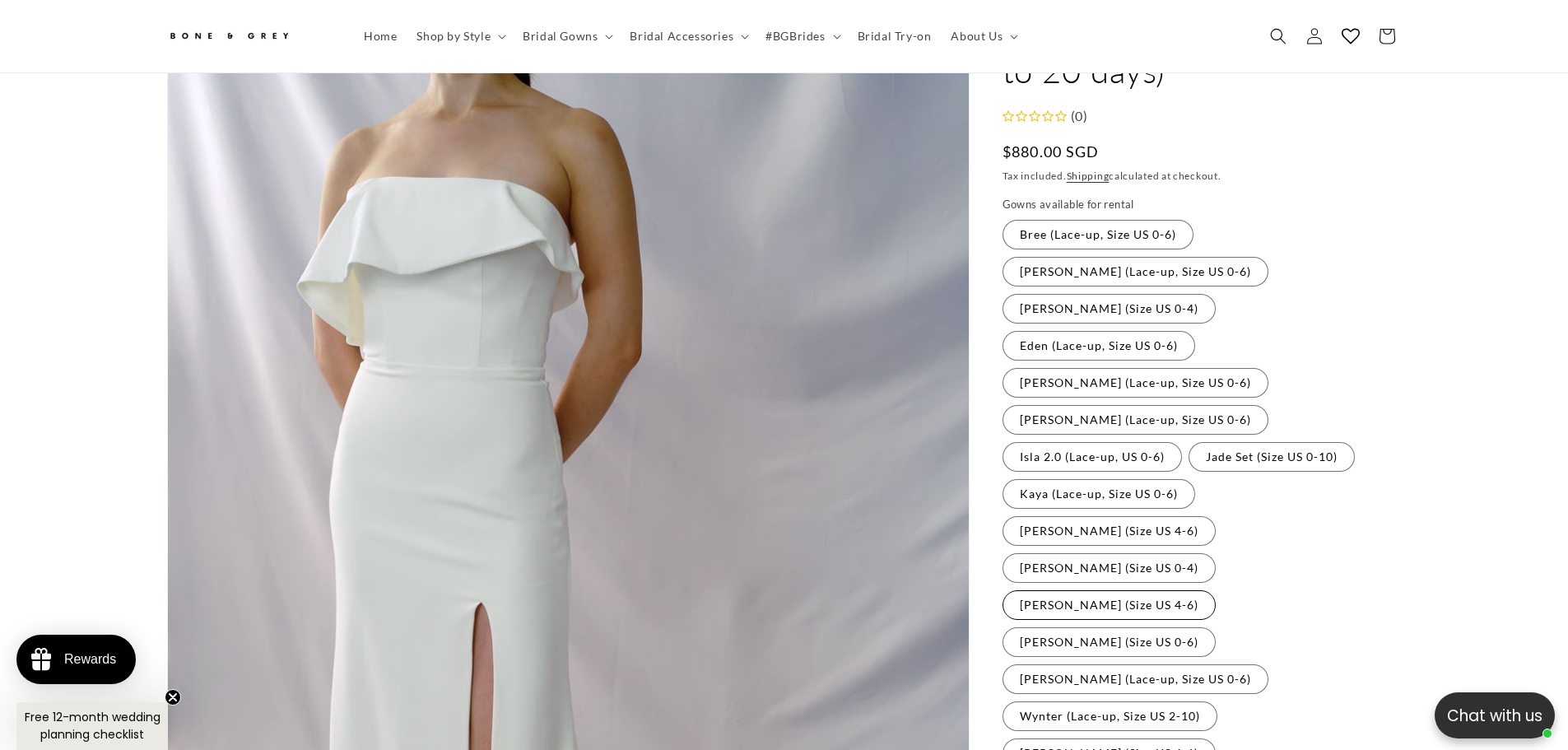
click at [1129, 591] on label "Rosalind (Size US 4-6) Variant sold out or unavailable" at bounding box center [1109, 606] width 214 height 30
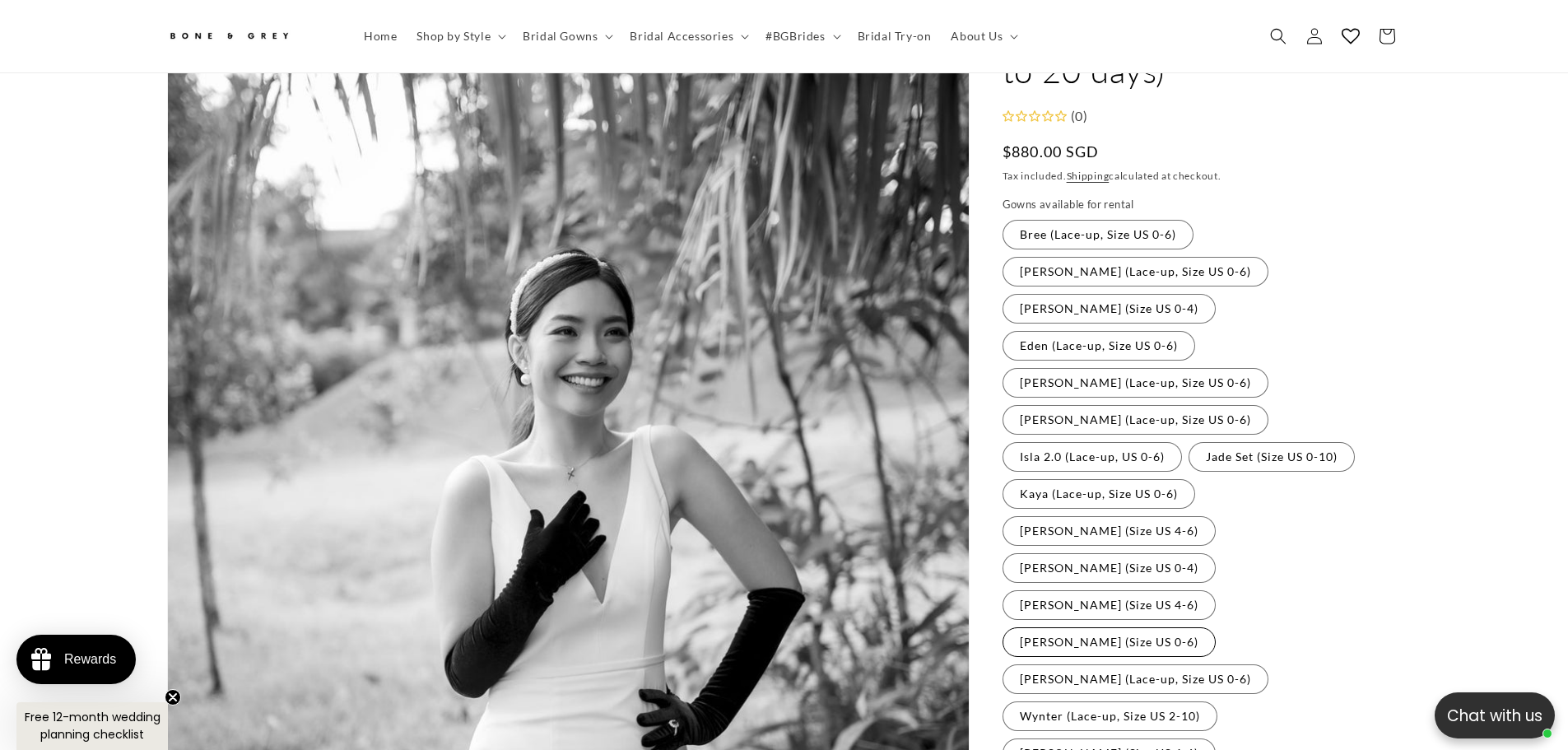
click at [1216, 627] on label "Sophia (Size US 0-6) Variant sold out or unavailable" at bounding box center [1109, 642] width 214 height 30
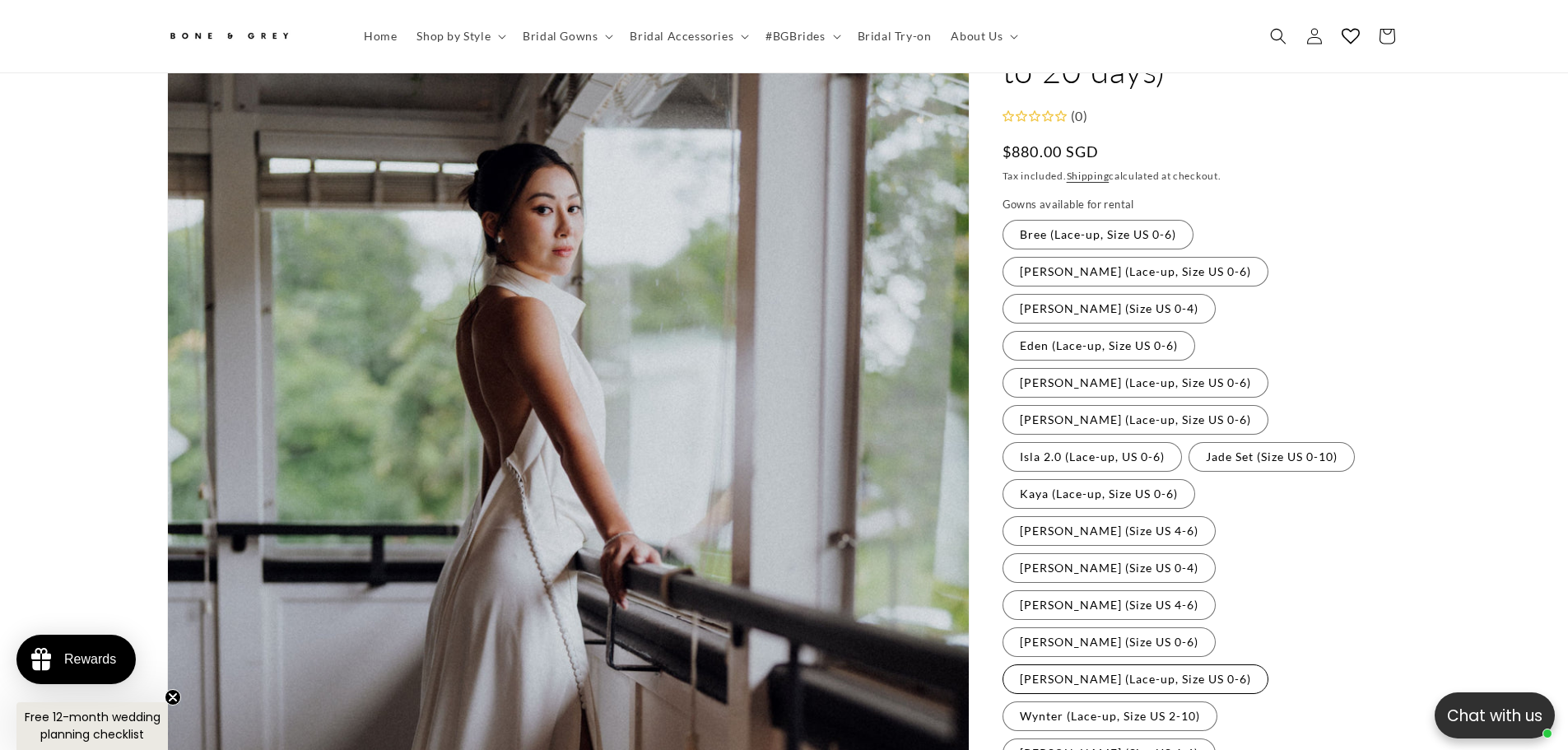
scroll to position [0, 453]
click at [1129, 664] on label "Tiffany (Lace-up, Size US 0-6) Variant sold out or unavailable" at bounding box center [1135, 679] width 266 height 30
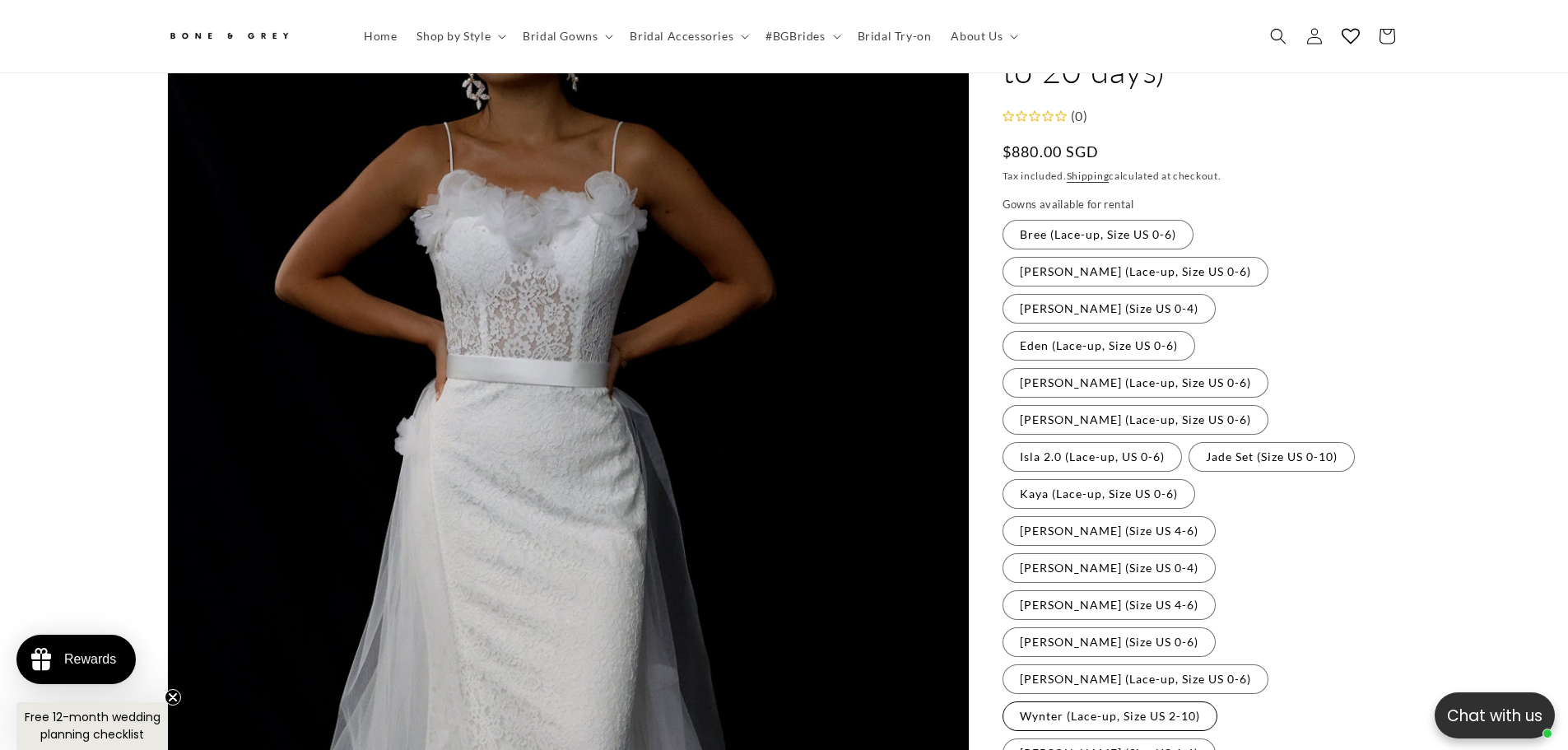
click at [1110, 702] on label "Wynter (Lace-up, Size US 2-10) Variant sold out or unavailable" at bounding box center [1110, 717] width 215 height 30
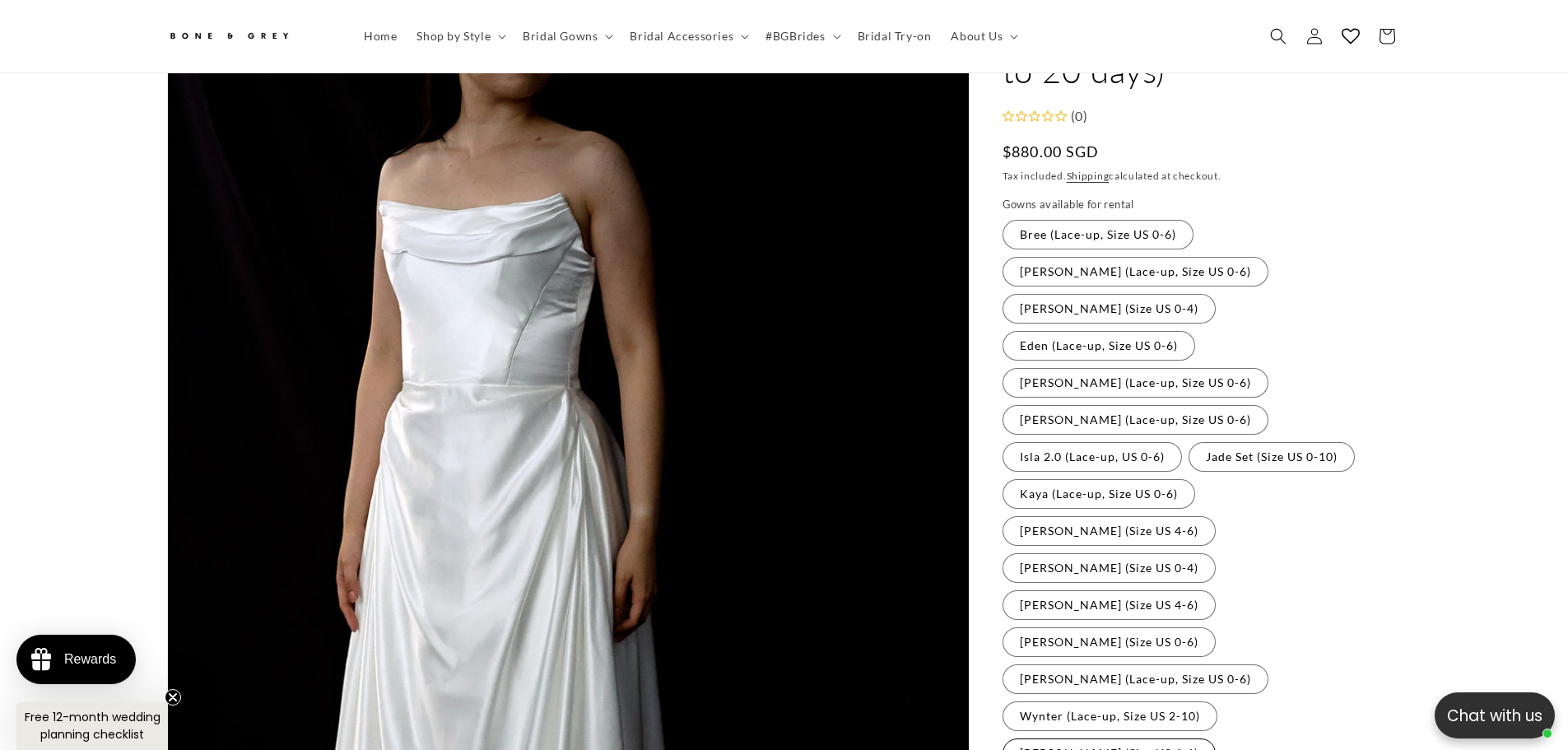
click at [1216, 738] on label "Yvette (Size US 4-6) Variant sold out or unavailable" at bounding box center [1109, 753] width 214 height 30
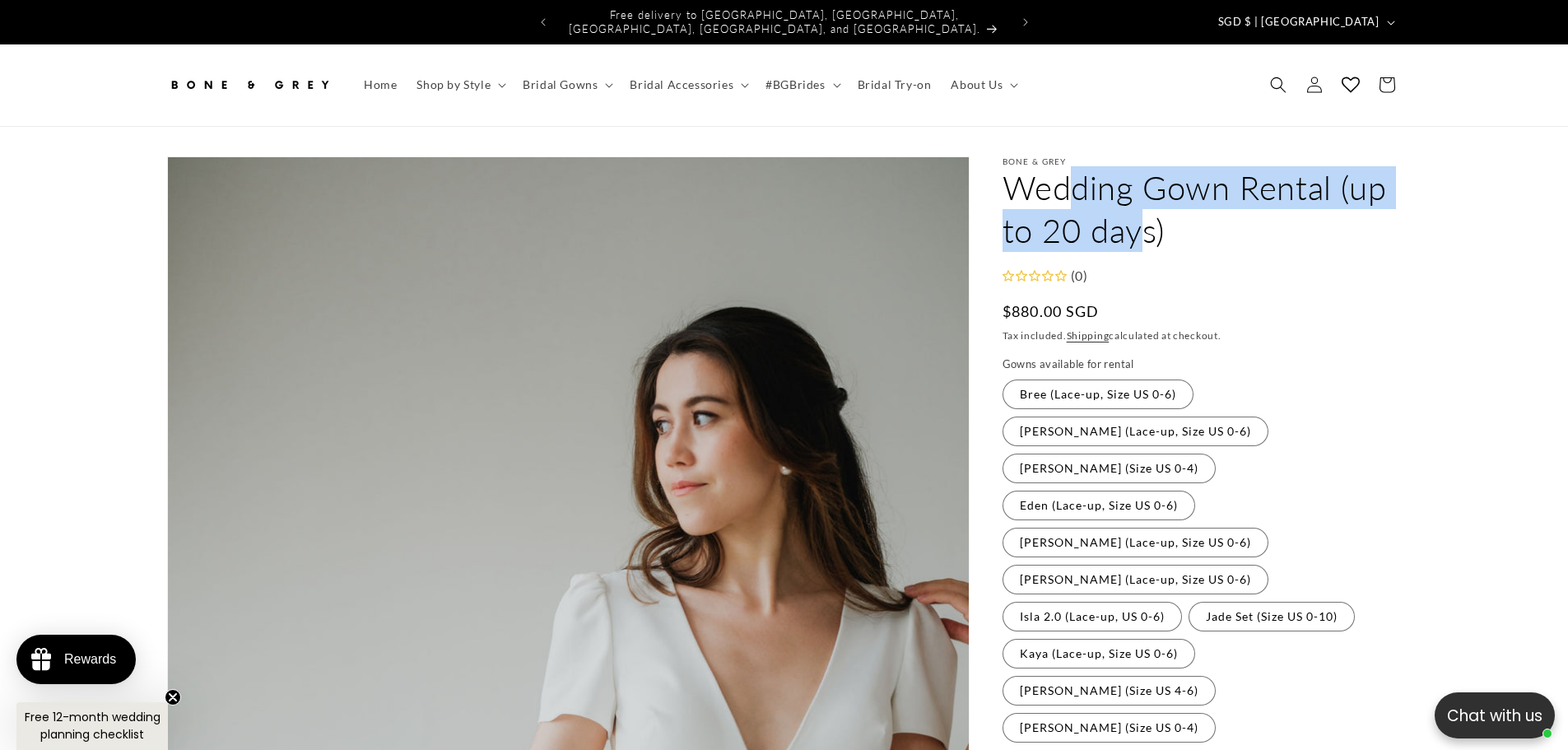
drag, startPoint x: 1073, startPoint y: 177, endPoint x: 1149, endPoint y: 228, distance: 91.5
click at [1149, 228] on h1 "Wedding Gown Rental (up to 20 days)" at bounding box center [1202, 209] width 400 height 86
click at [1148, 237] on h1 "Wedding Gown Rental (up to 20 days)" at bounding box center [1202, 209] width 400 height 86
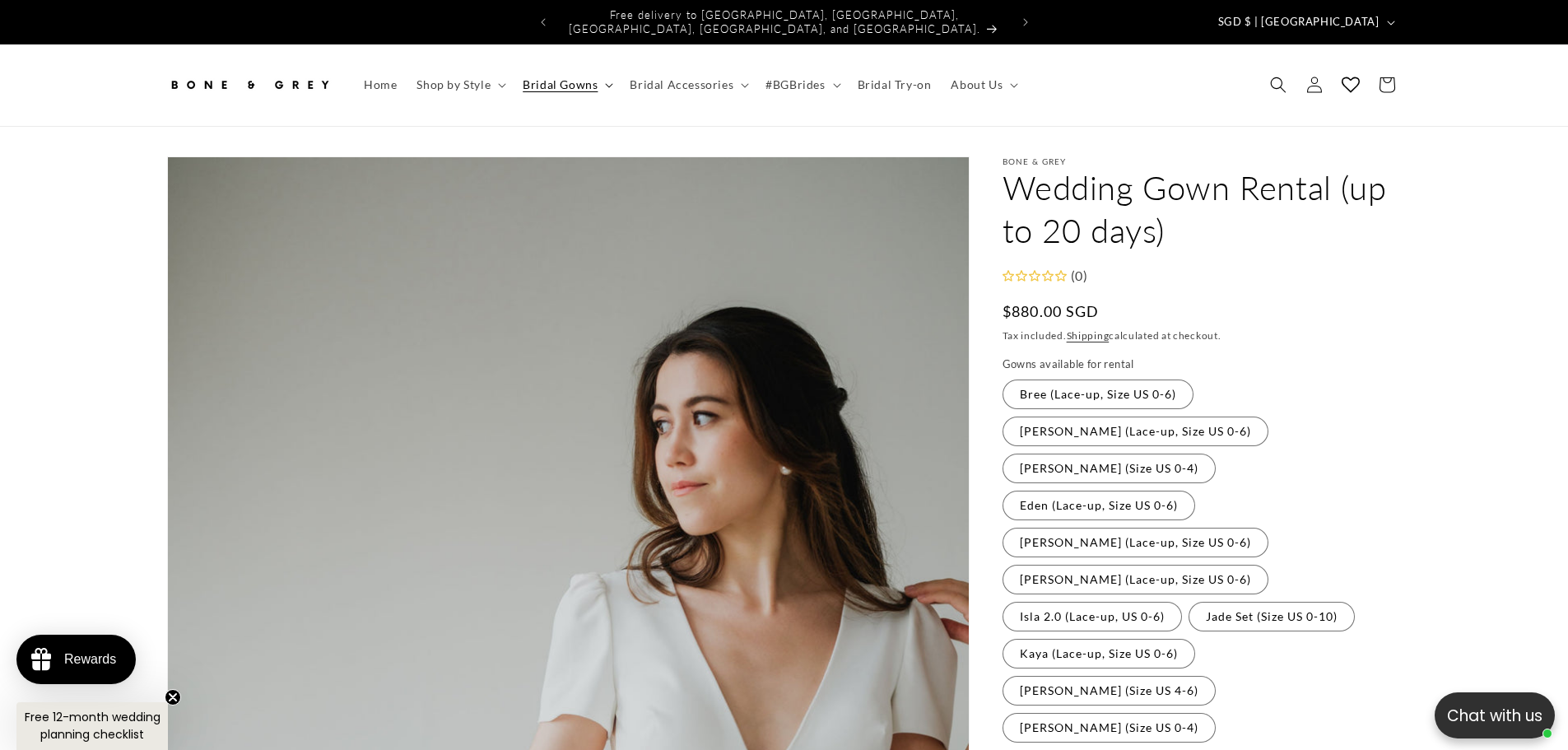
click at [515, 68] on summary "Bridal Gowns" at bounding box center [566, 84] width 107 height 34
click at [699, 80] on summary "Bridal Accessories" at bounding box center [687, 84] width 136 height 34
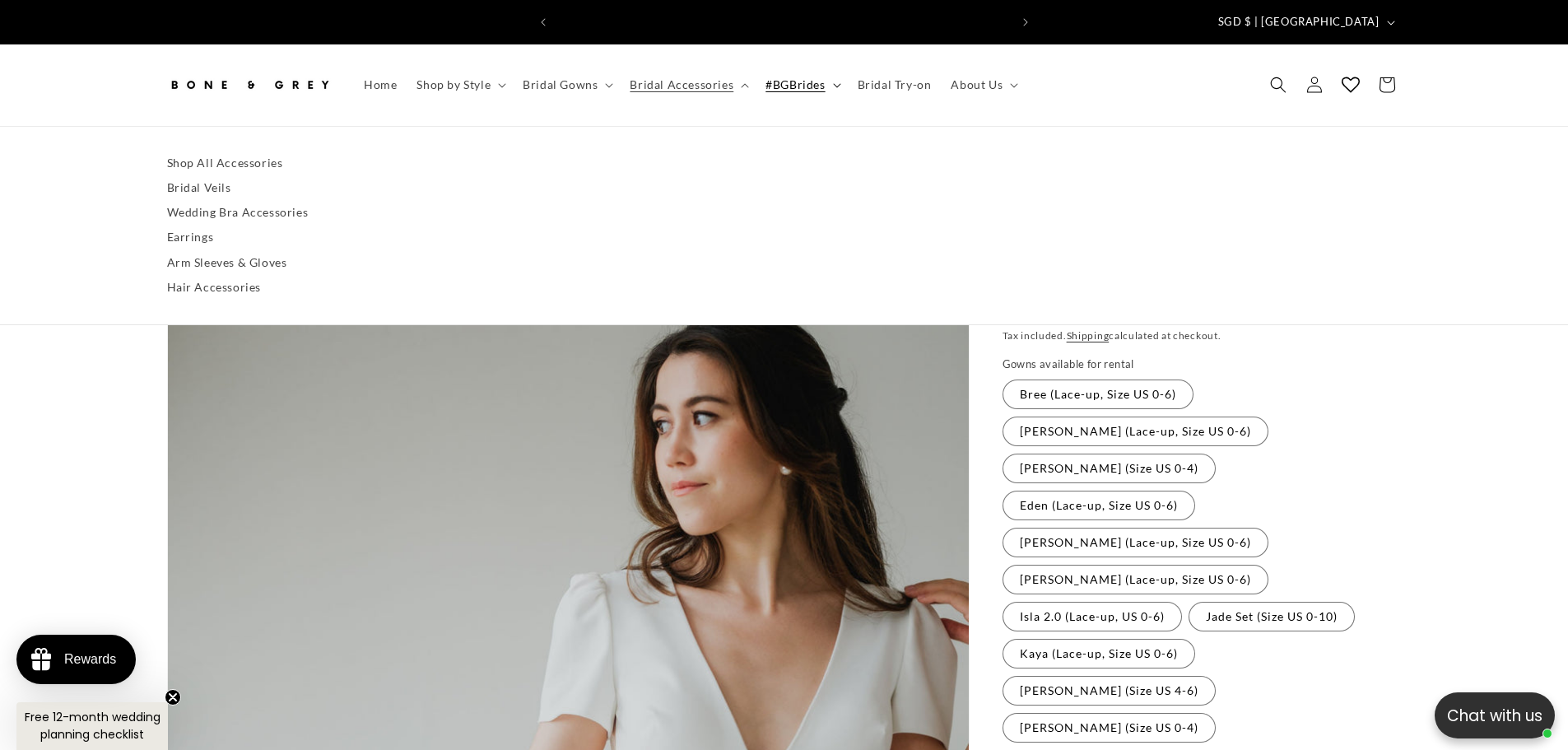
scroll to position [0, 453]
click at [807, 78] on span "#BGBrides" at bounding box center [795, 85] width 59 height 15
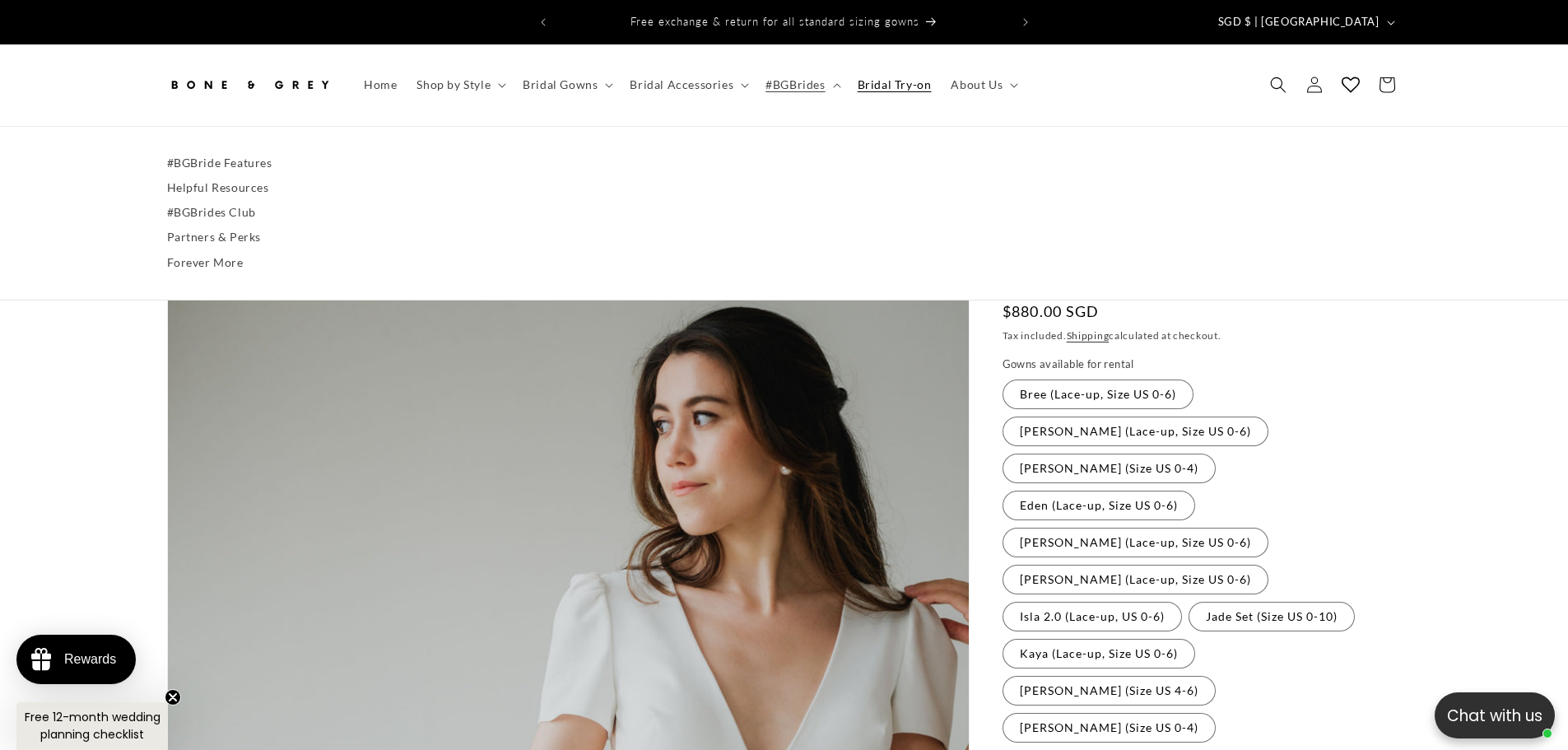
click at [863, 78] on span "Bridal Try-on" at bounding box center [894, 85] width 74 height 15
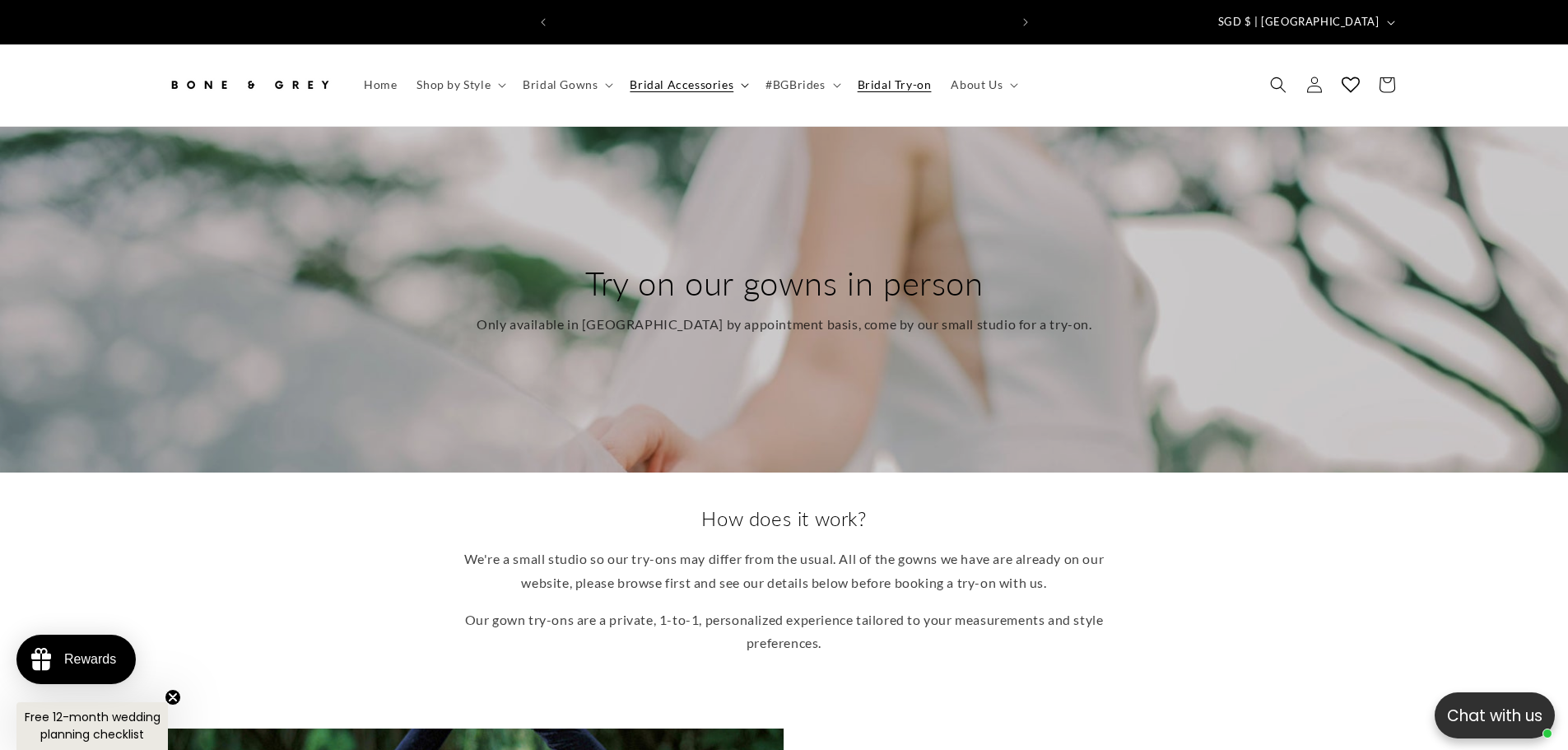
scroll to position [0, 906]
click at [696, 78] on span "Bridal Accessories" at bounding box center [681, 85] width 103 height 15
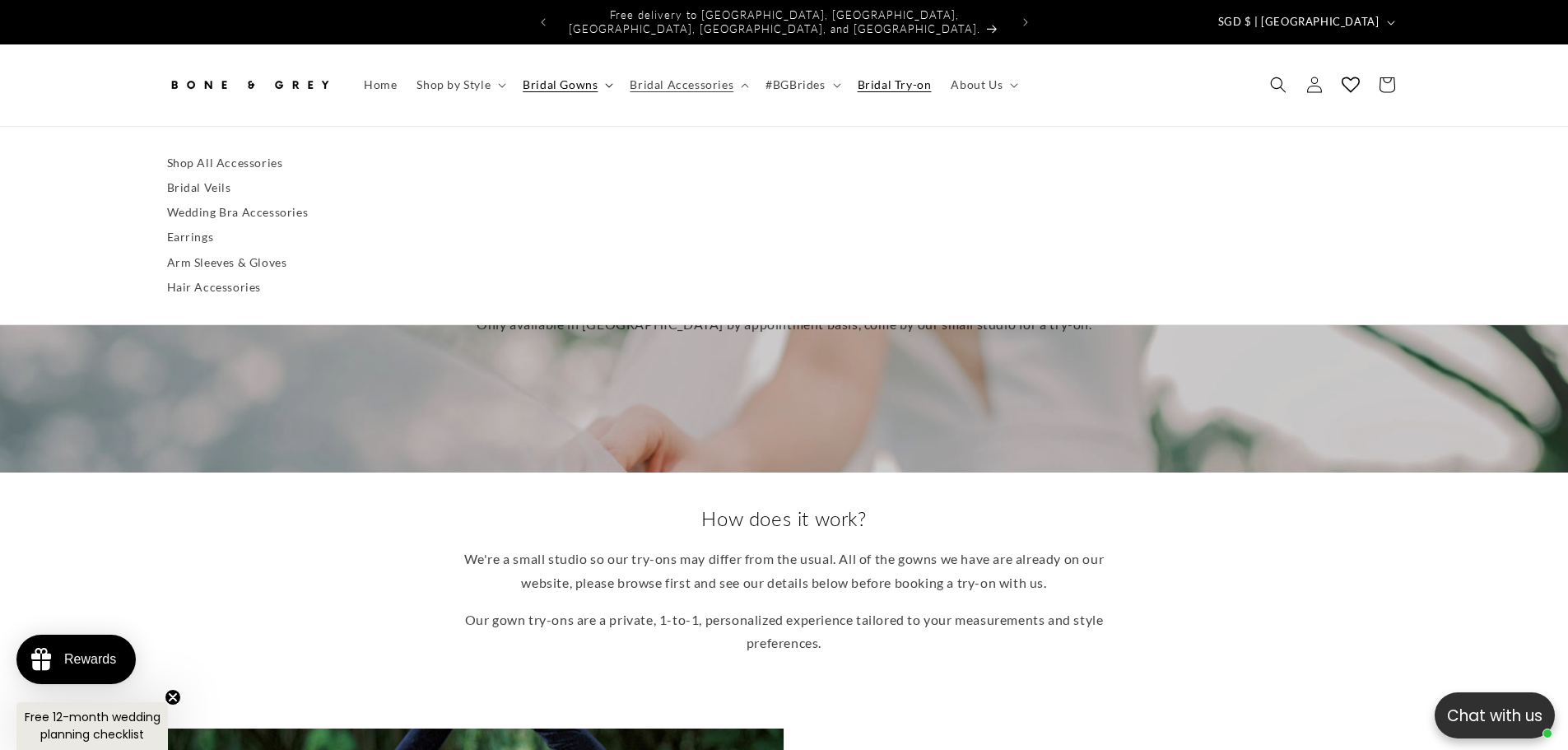
click at [584, 78] on span "Bridal Gowns" at bounding box center [560, 85] width 75 height 15
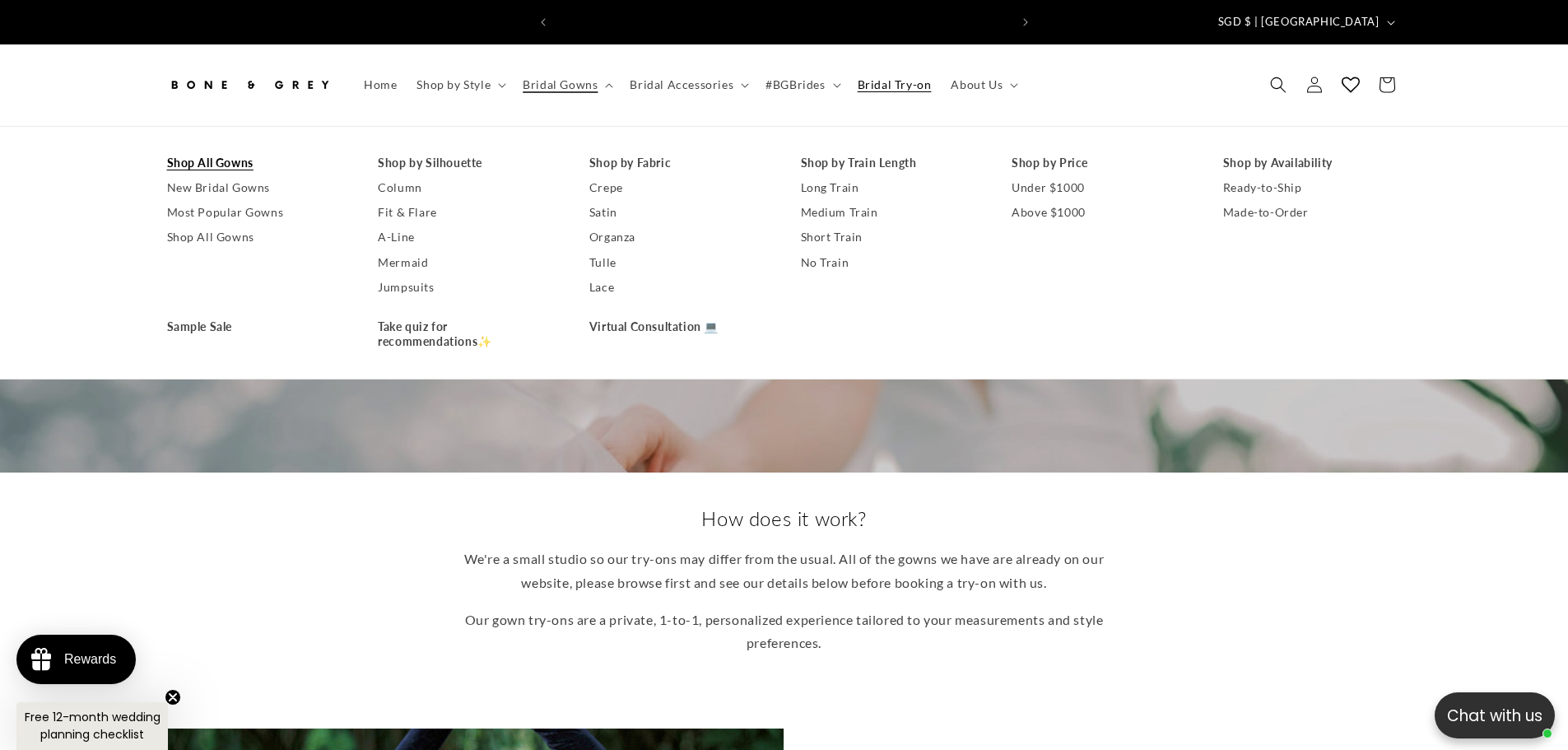
scroll to position [0, 0]
click at [248, 154] on link "Shop All Gowns" at bounding box center [256, 164] width 178 height 25
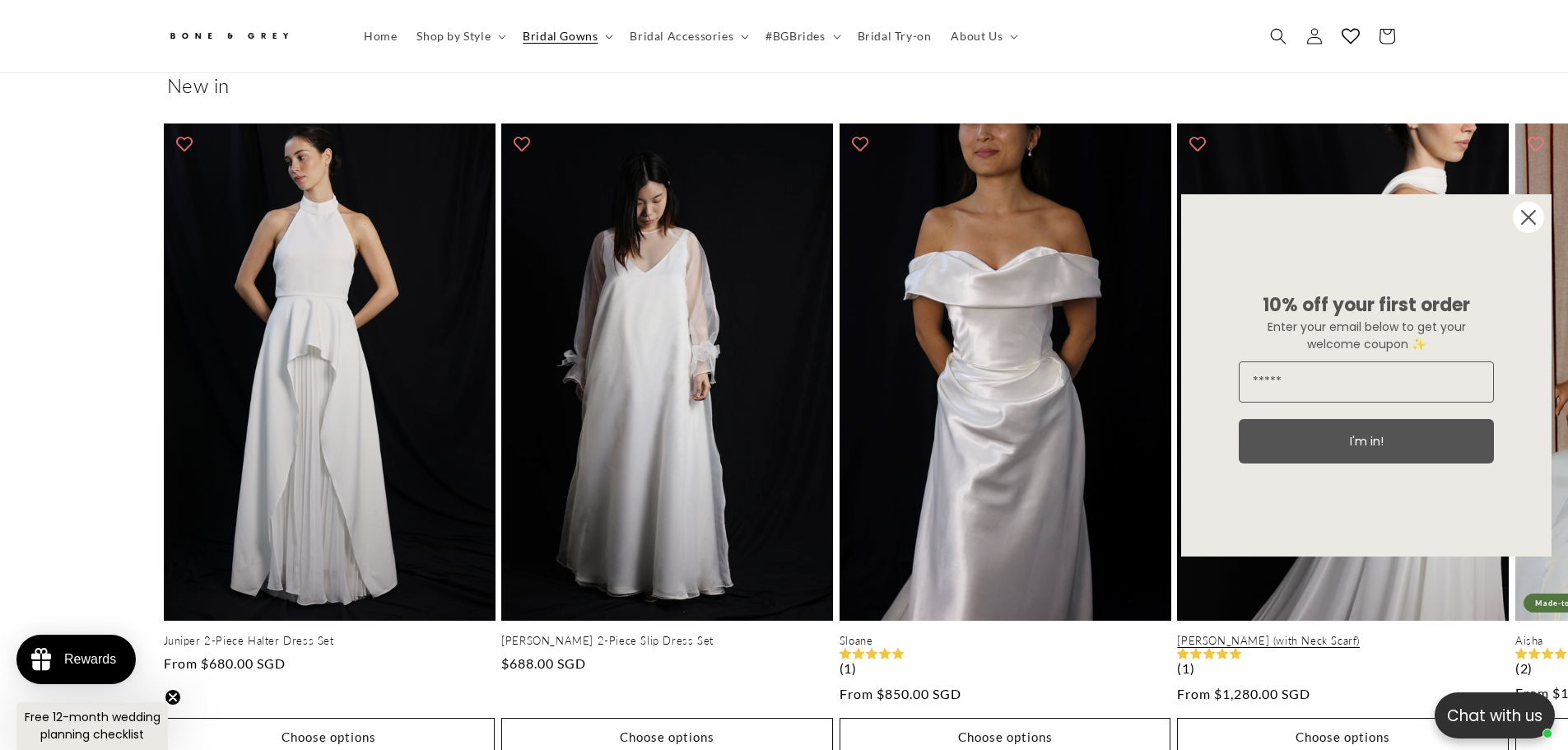
scroll to position [732, 0]
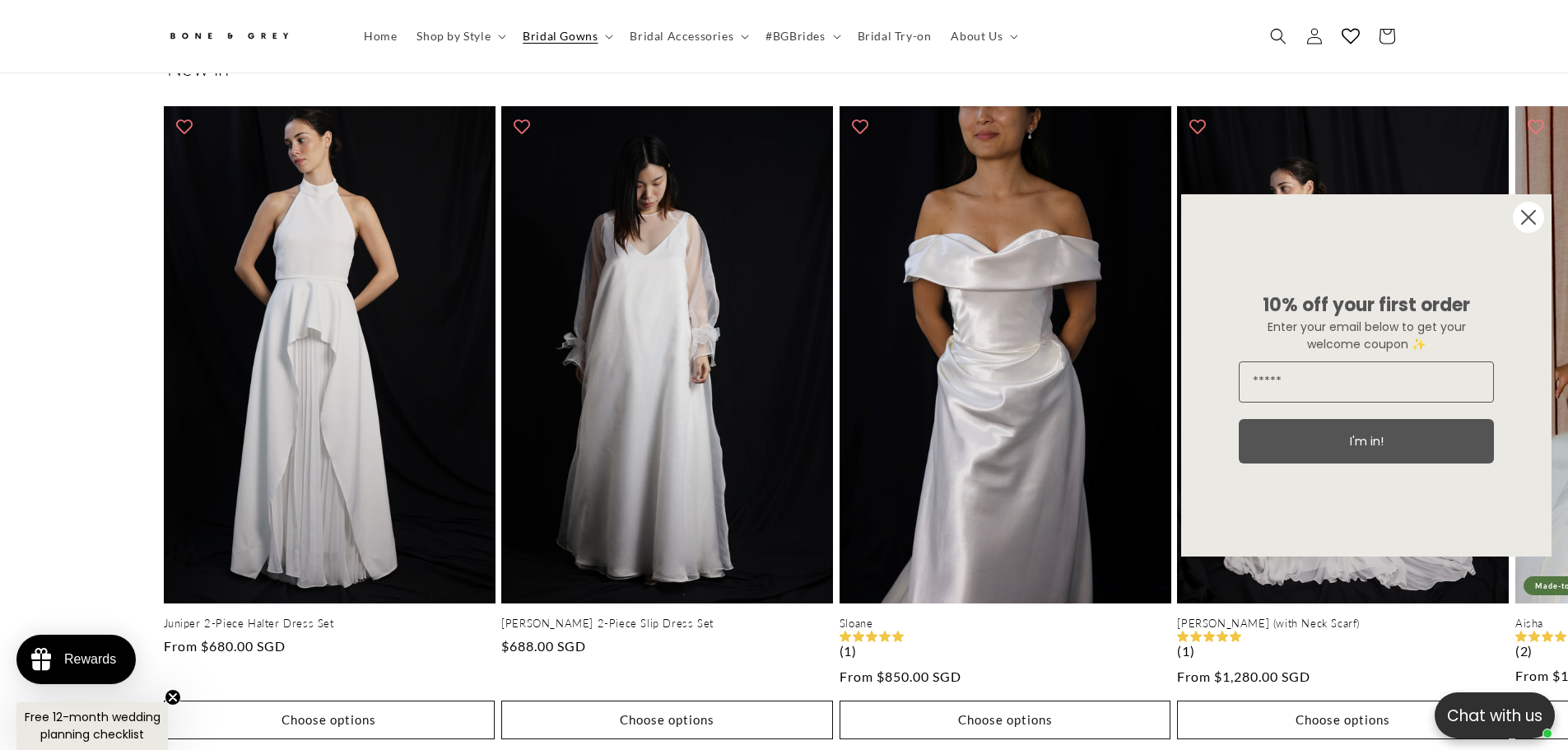
click at [1537, 220] on circle "Close dialog" at bounding box center [1529, 218] width 32 height 32
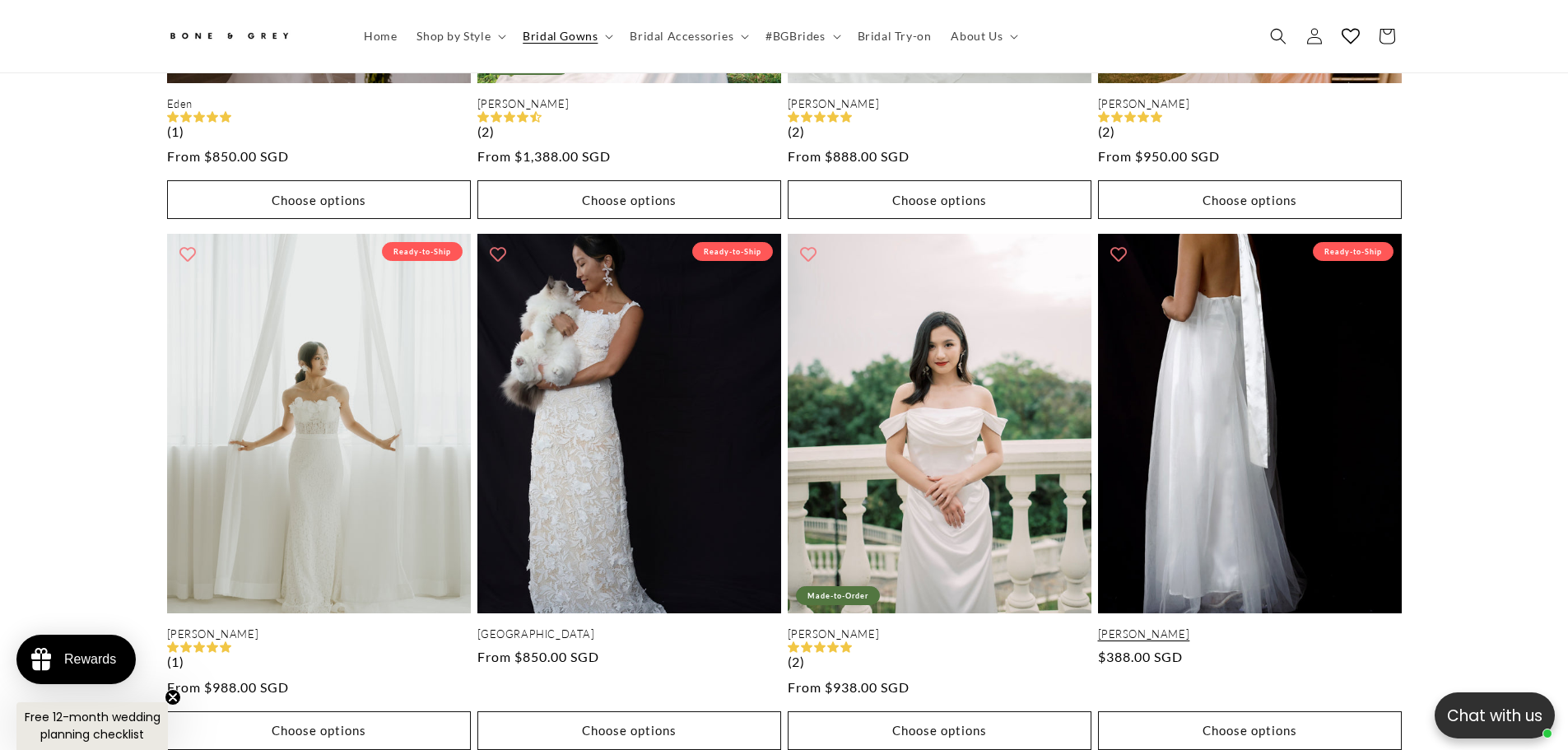
scroll to position [0, 0]
